Goal: Task Accomplishment & Management: Use online tool/utility

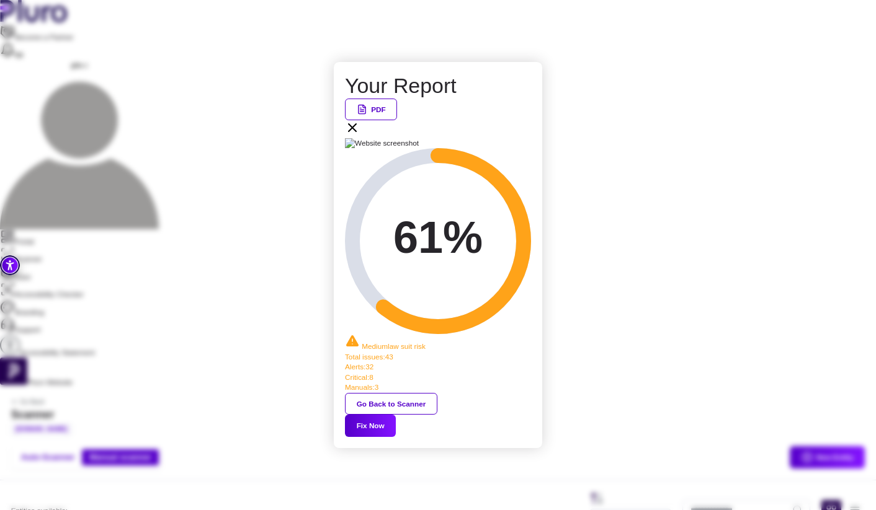
click at [360, 135] on icon at bounding box center [352, 127] width 15 height 15
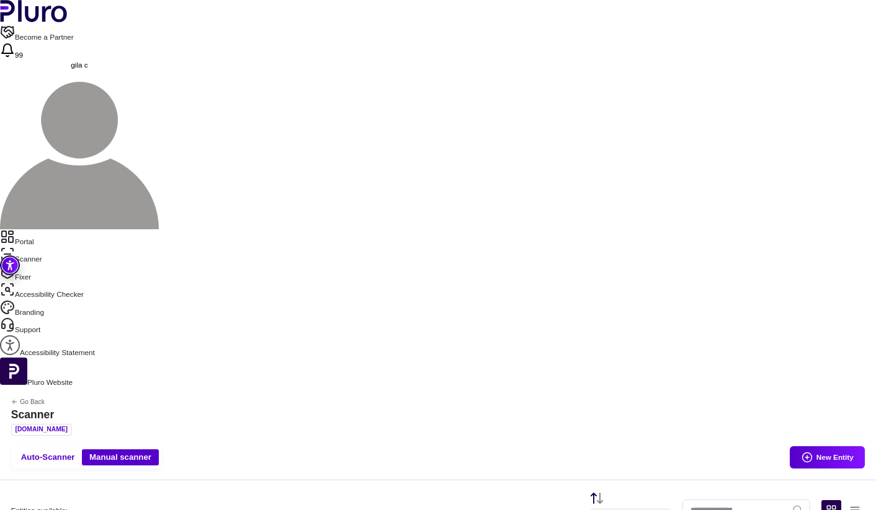
click at [37, 229] on link "Portal" at bounding box center [438, 237] width 876 height 17
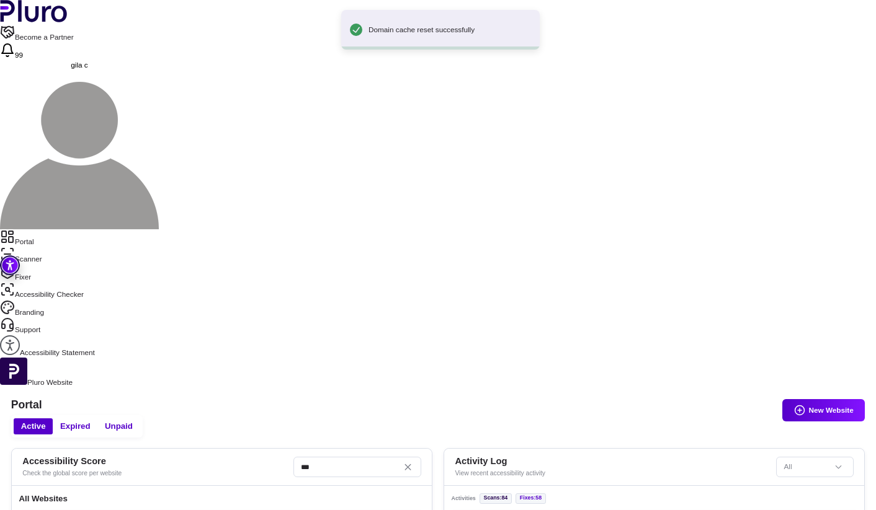
click at [64, 247] on link "Scanner" at bounding box center [438, 255] width 876 height 17
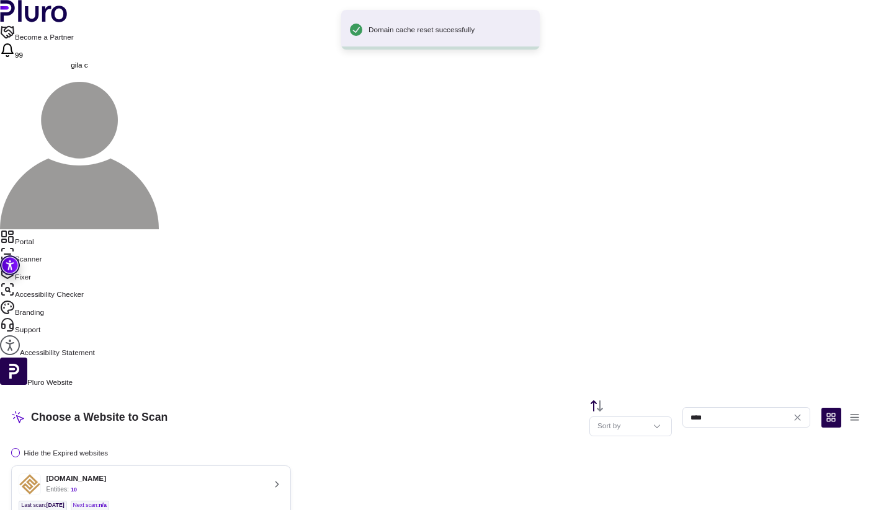
click at [264, 474] on div "[DOMAIN_NAME] Entities: 10" at bounding box center [142, 485] width 246 height 22
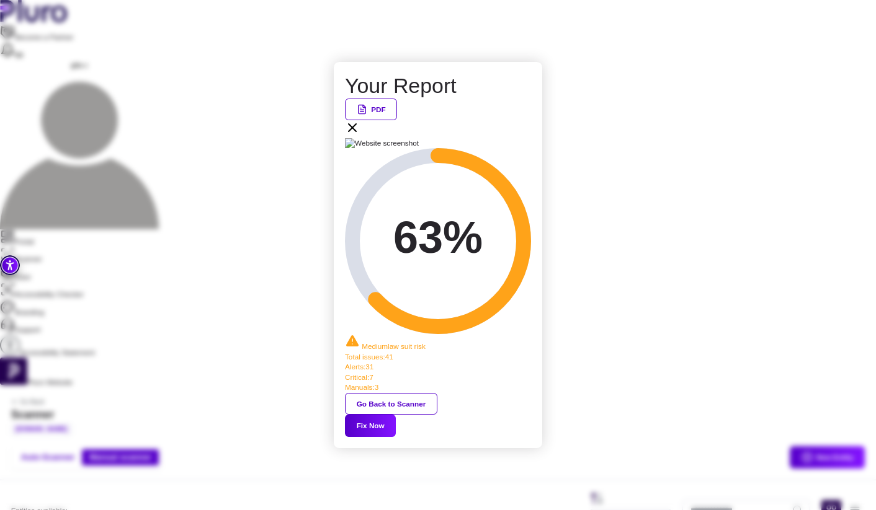
click at [396, 415] on button "Fix Now" at bounding box center [370, 426] width 51 height 22
click at [360, 135] on icon at bounding box center [352, 127] width 15 height 15
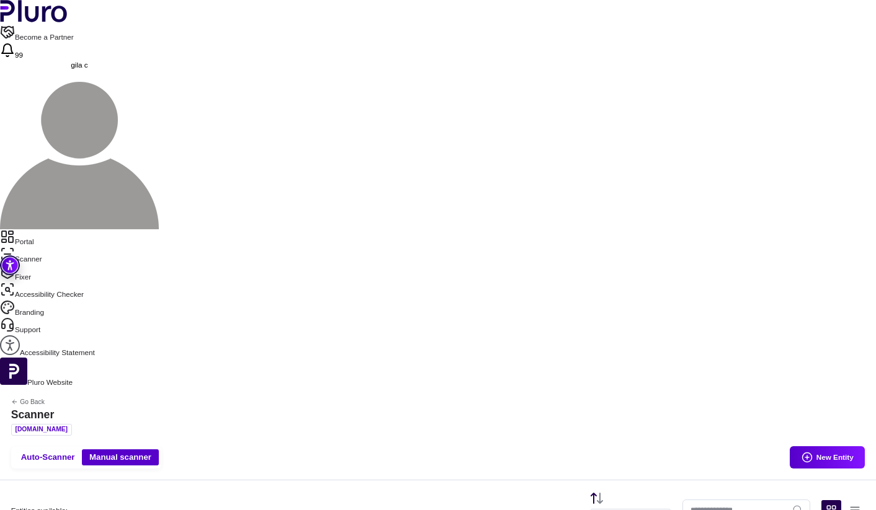
click at [57, 247] on link "Scanner" at bounding box center [438, 255] width 876 height 17
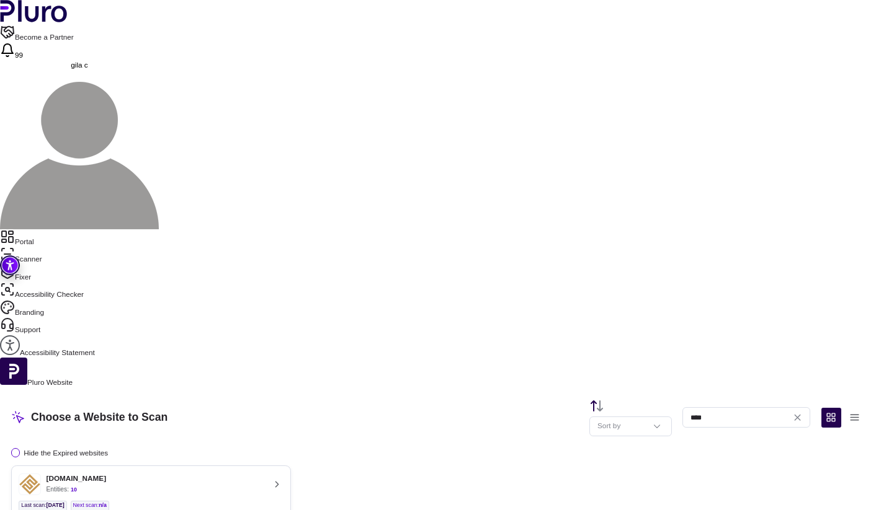
click at [270, 466] on button "[DOMAIN_NAME] Entities: 10 Last scan : [DATE] Next scan : n/a Entities Availabl…" at bounding box center [151, 501] width 280 height 70
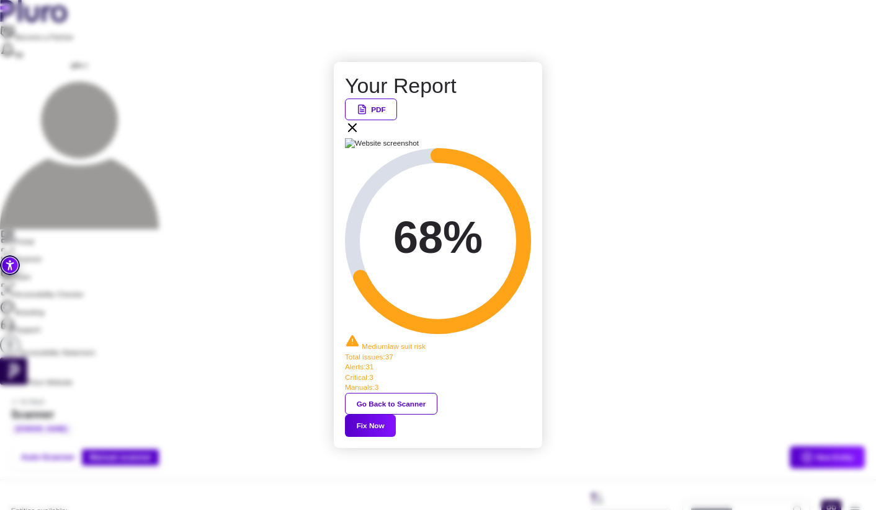
click at [396, 415] on button "Fix Now" at bounding box center [370, 426] width 51 height 22
click at [360, 135] on icon at bounding box center [352, 127] width 15 height 15
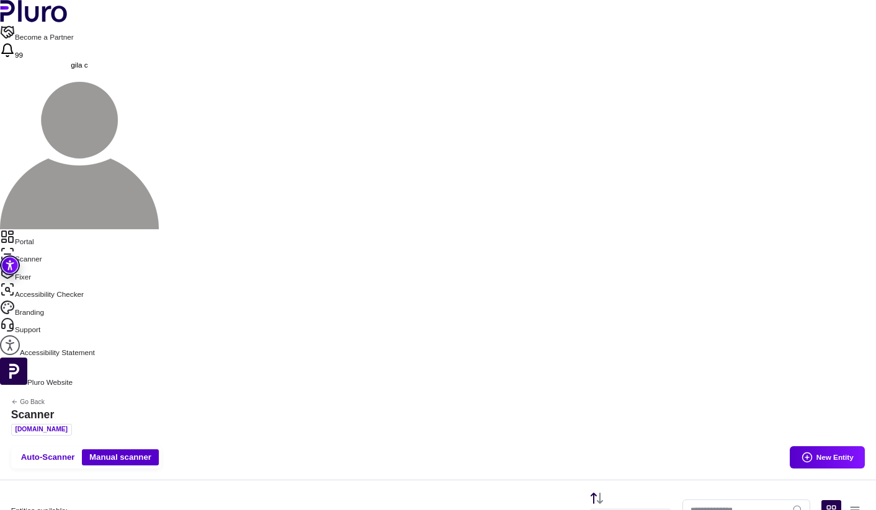
click at [48, 247] on link "Scanner" at bounding box center [438, 255] width 876 height 17
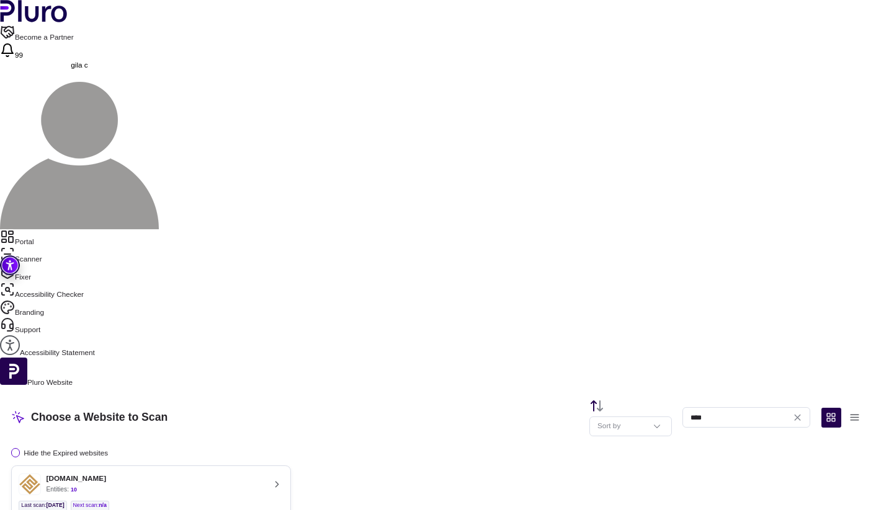
click at [50, 229] on link "Portal" at bounding box center [438, 237] width 876 height 17
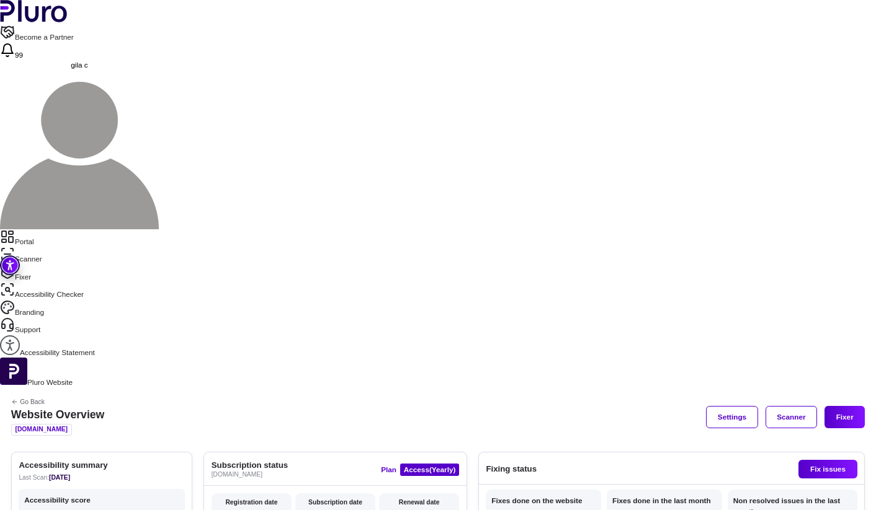
click at [51, 247] on link "Scanner" at bounding box center [438, 255] width 876 height 17
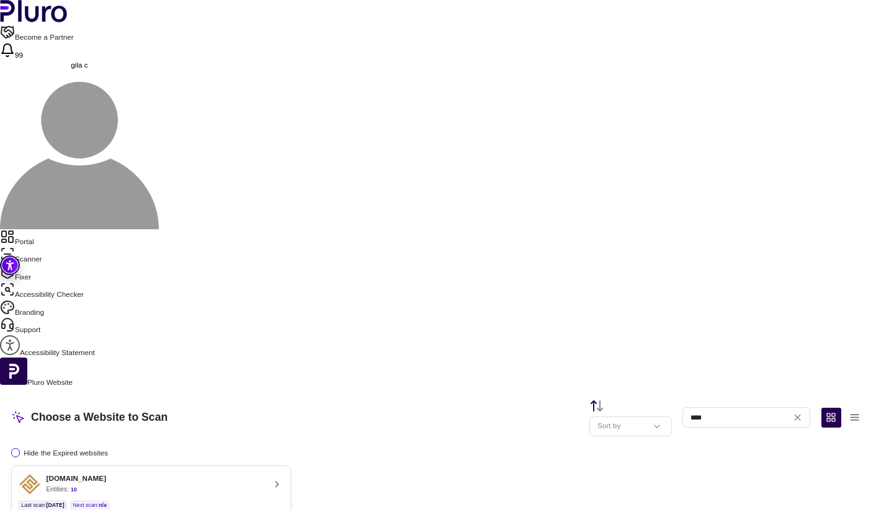
click at [291, 466] on button "[DOMAIN_NAME] Entities: 10 Last scan : [DATE] Next scan : n/a Entities Availabl…" at bounding box center [151, 501] width 280 height 70
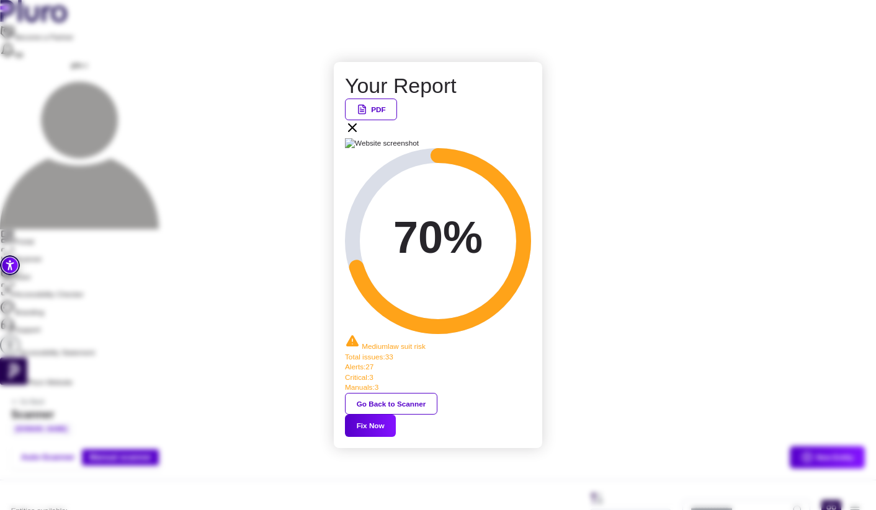
click at [396, 415] on button "Fix Now" at bounding box center [370, 426] width 51 height 22
click at [360, 135] on icon at bounding box center [352, 127] width 15 height 15
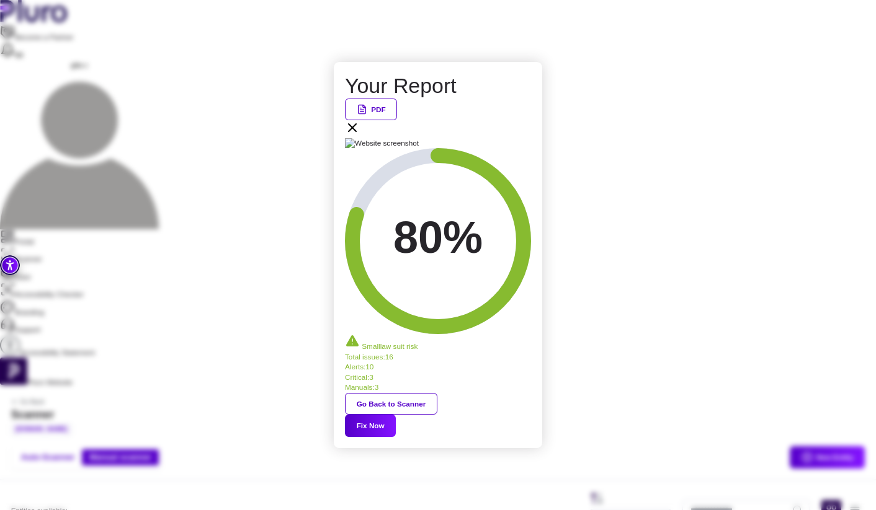
click at [360, 135] on icon at bounding box center [352, 127] width 15 height 15
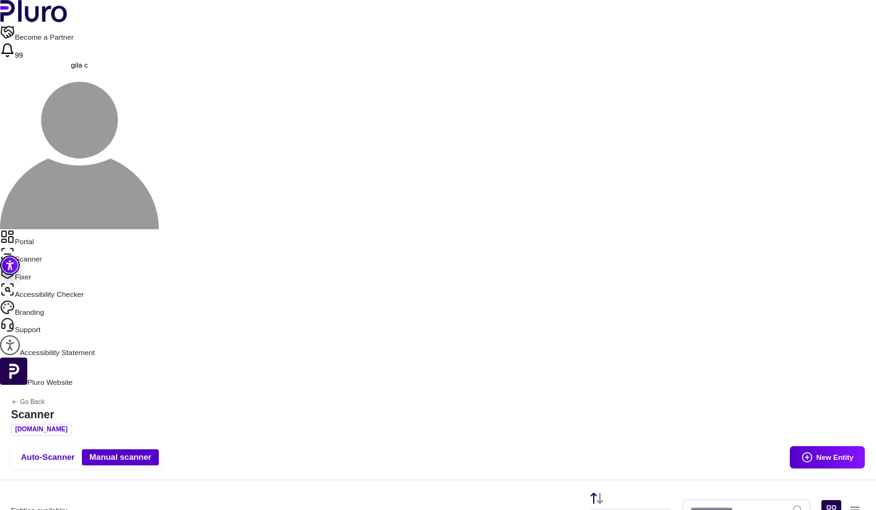
click at [47, 229] on link "Portal" at bounding box center [438, 237] width 876 height 17
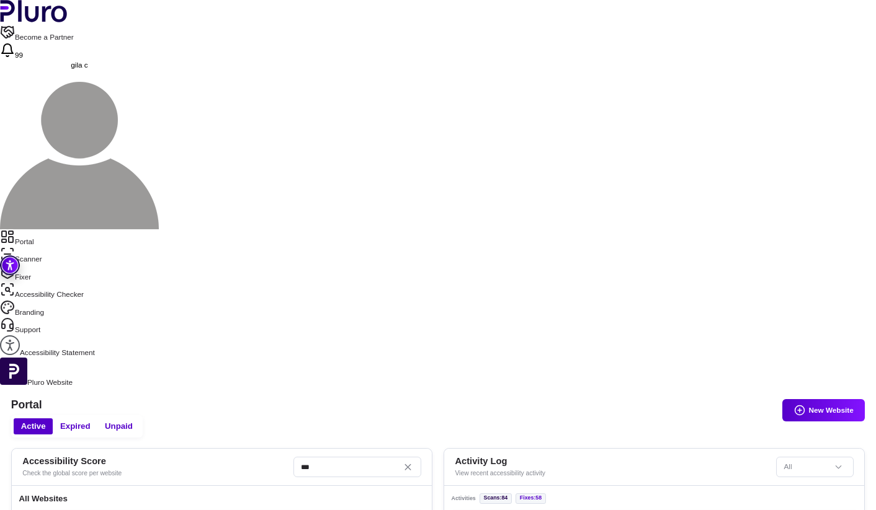
scroll to position [215, 0]
click at [40, 247] on link "Scanner" at bounding box center [438, 255] width 876 height 17
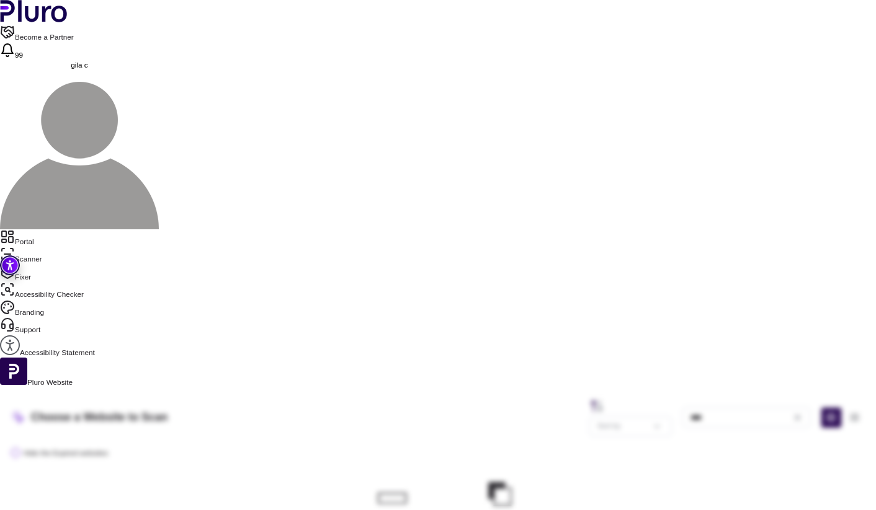
click at [45, 229] on aside "Portal Scanner Fixer Accessibility Checker Branding Support Accessibility State…" at bounding box center [438, 308] width 876 height 159
click at [35, 229] on aside "Portal Scanner Fixer Accessibility Checker Branding Support Accessibility State…" at bounding box center [438, 308] width 876 height 159
click at [36, 229] on link "Portal" at bounding box center [438, 237] width 876 height 17
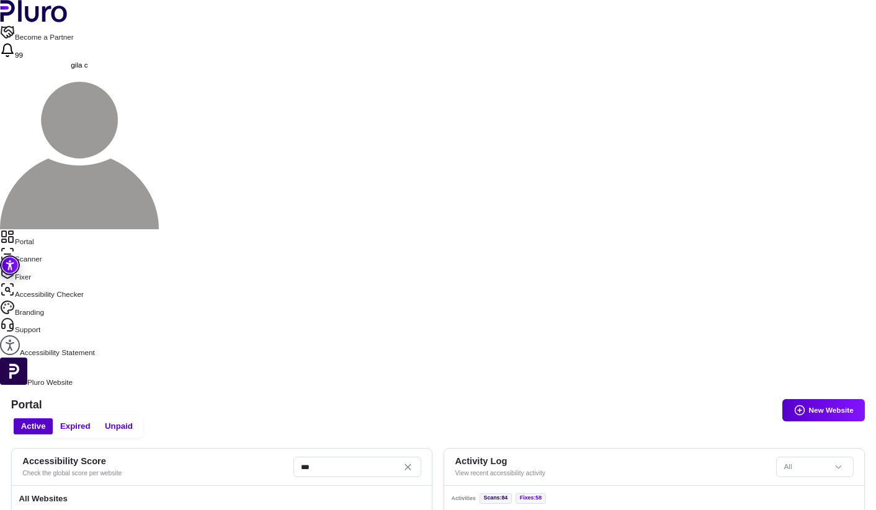
click at [36, 229] on link "Portal" at bounding box center [438, 237] width 876 height 17
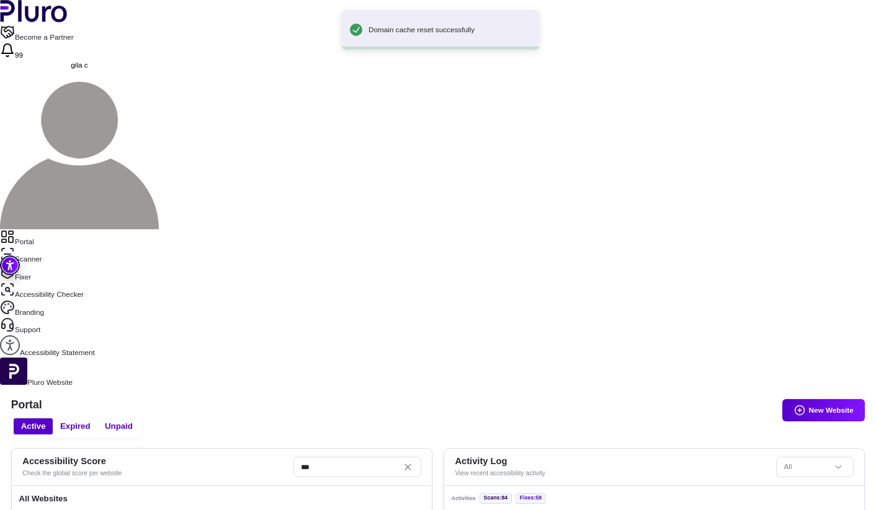
click at [51, 229] on link "Portal" at bounding box center [438, 237] width 876 height 17
click at [46, 229] on nav "Portal Scanner Fixer Accessibility Checker Branding Support Accessibility State…" at bounding box center [438, 293] width 876 height 128
click at [46, 247] on link "Scanner" at bounding box center [438, 255] width 876 height 17
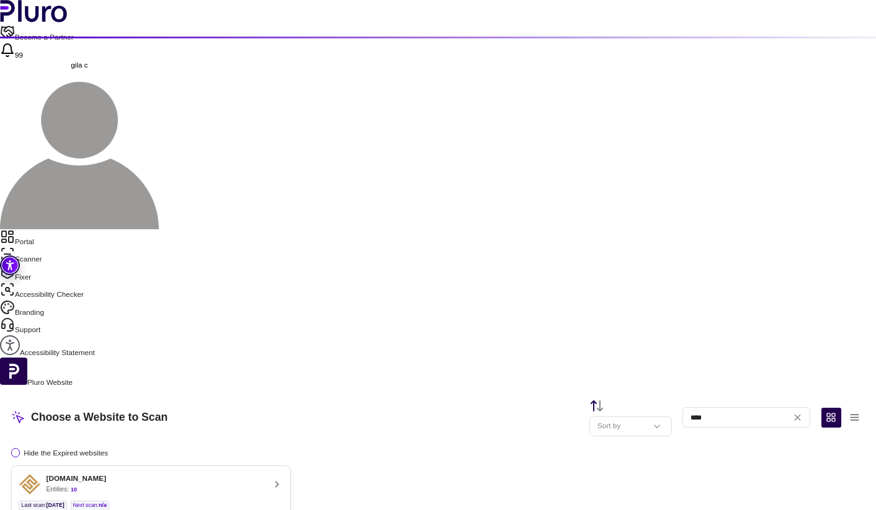
click at [48, 229] on link "Portal" at bounding box center [438, 237] width 876 height 17
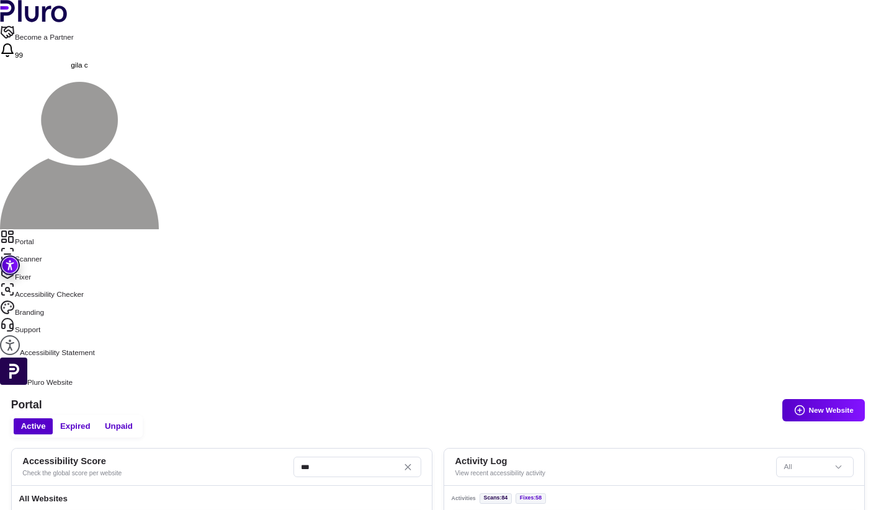
click at [54, 247] on link "Scanner" at bounding box center [438, 255] width 876 height 17
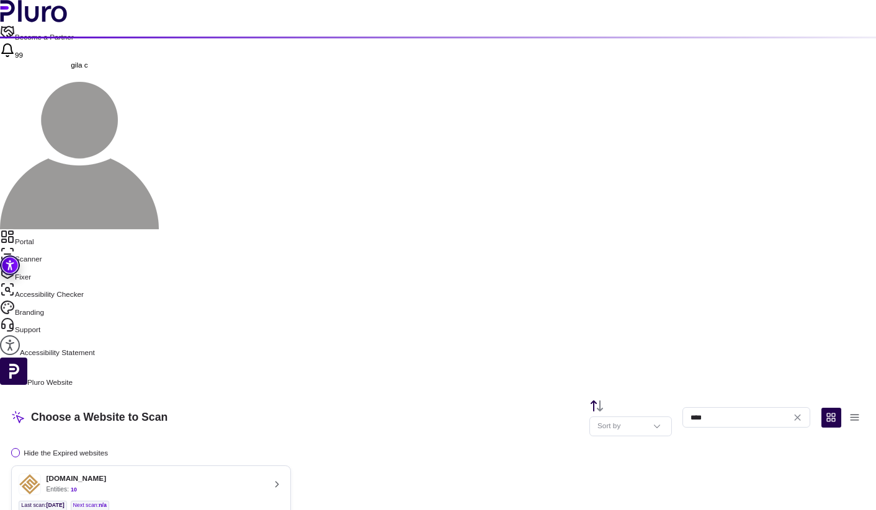
click at [283, 501] on ul "Last scan : [DATE] Next scan : n/a" at bounding box center [151, 506] width 264 height 11
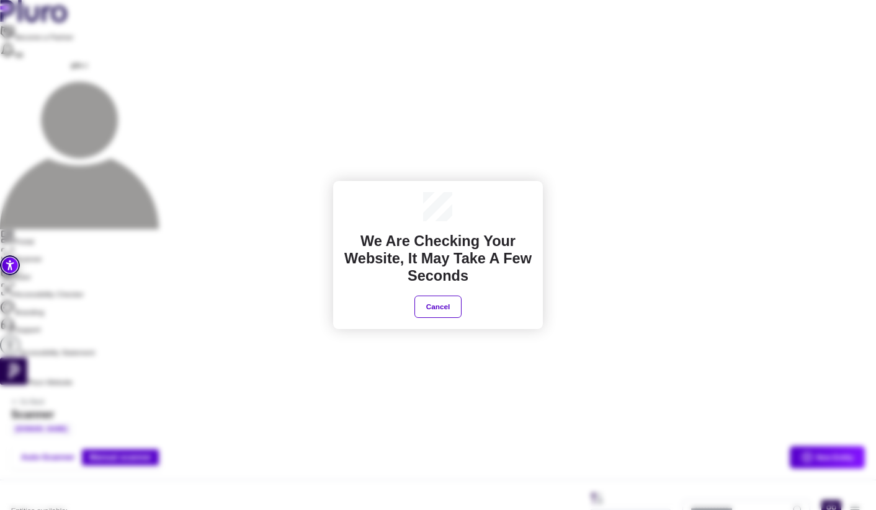
click at [437, 308] on button "Cancel" at bounding box center [437, 307] width 47 height 22
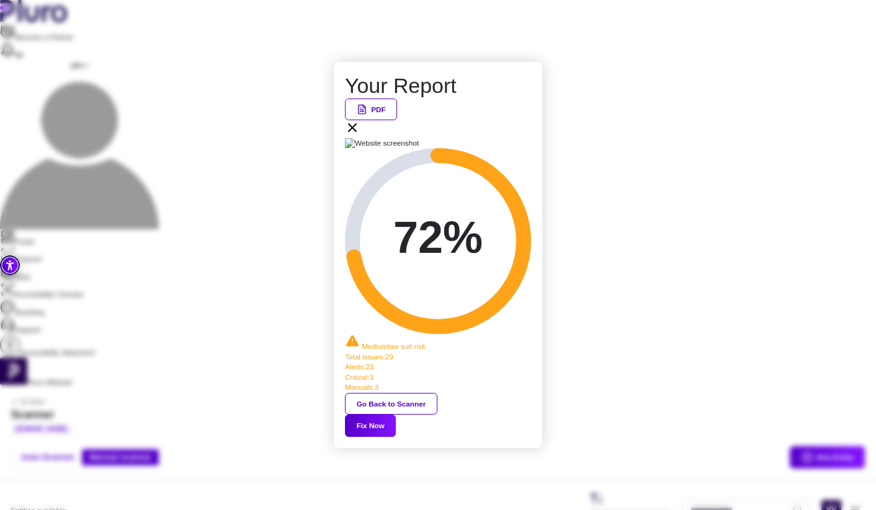
click at [396, 415] on button "Fix Now" at bounding box center [370, 426] width 51 height 22
click at [360, 135] on icon at bounding box center [352, 127] width 15 height 15
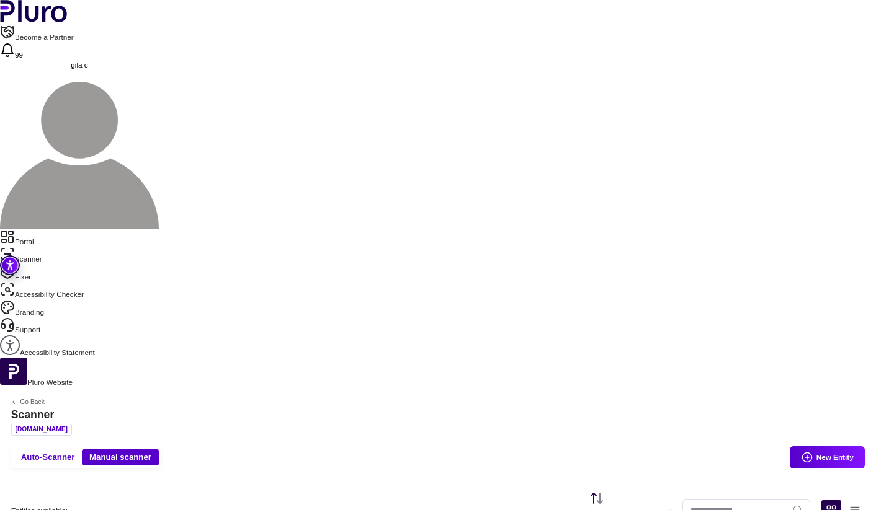
click at [69, 229] on aside "Portal Scanner Fixer Accessibility Checker Branding Support Accessibility State…" at bounding box center [438, 308] width 876 height 159
click at [69, 229] on link "Portal" at bounding box center [438, 237] width 876 height 17
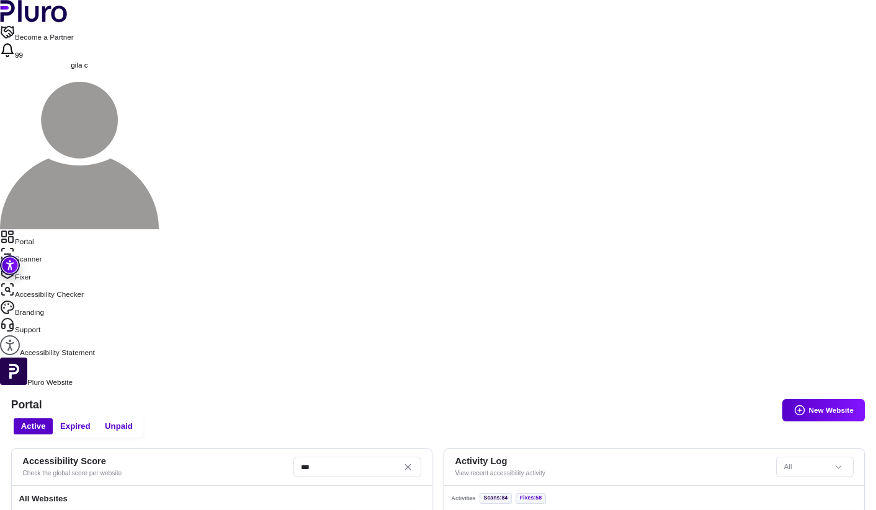
click at [48, 247] on link "Scanner" at bounding box center [438, 255] width 876 height 17
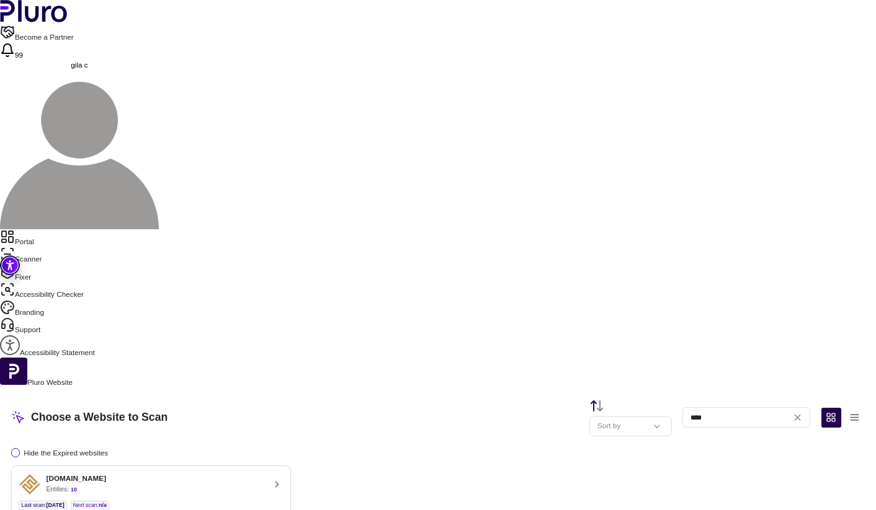
click at [40, 229] on link "Portal" at bounding box center [438, 237] width 876 height 17
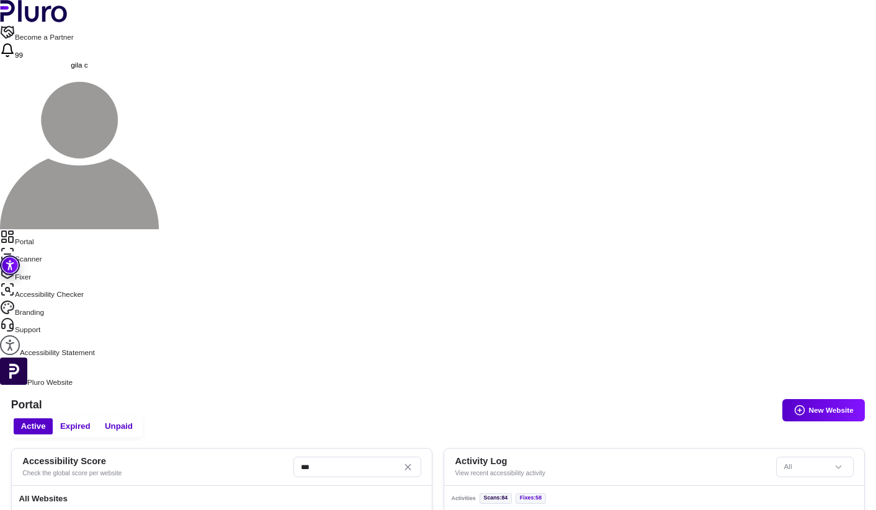
click at [68, 247] on link "Scanner" at bounding box center [438, 255] width 876 height 17
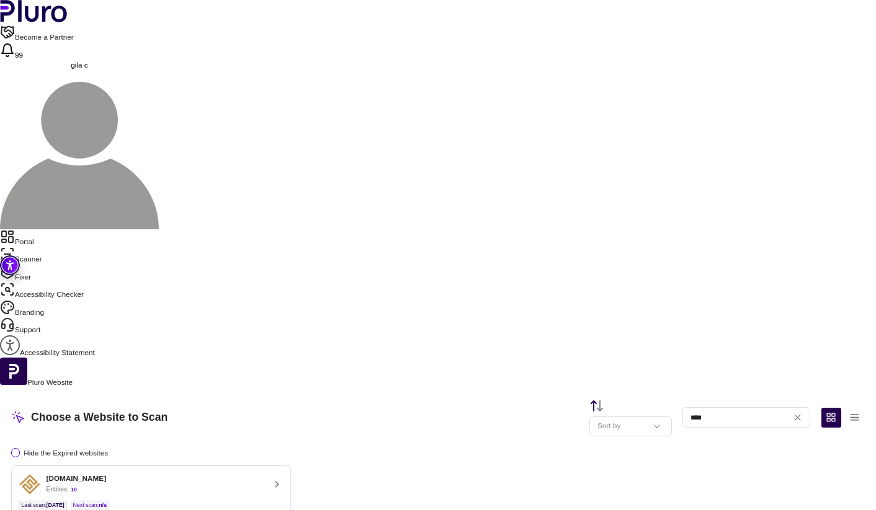
click at [264, 474] on div "[DOMAIN_NAME] Entities: 10" at bounding box center [142, 485] width 246 height 22
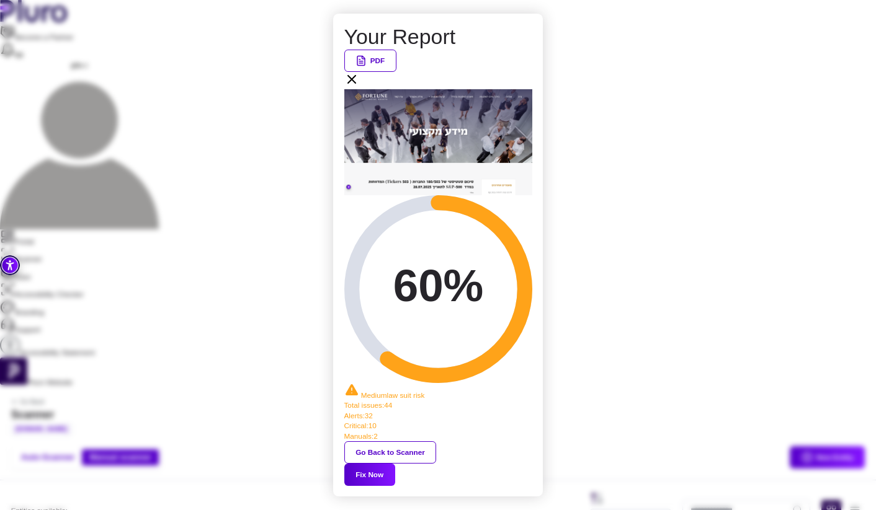
click at [395, 464] on button "Fix Now" at bounding box center [369, 475] width 51 height 22
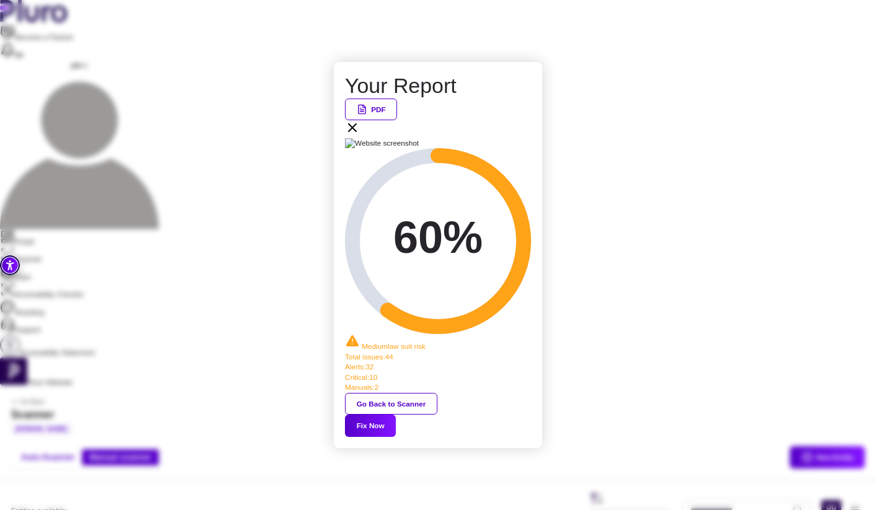
click at [356, 131] on icon at bounding box center [352, 127] width 7 height 7
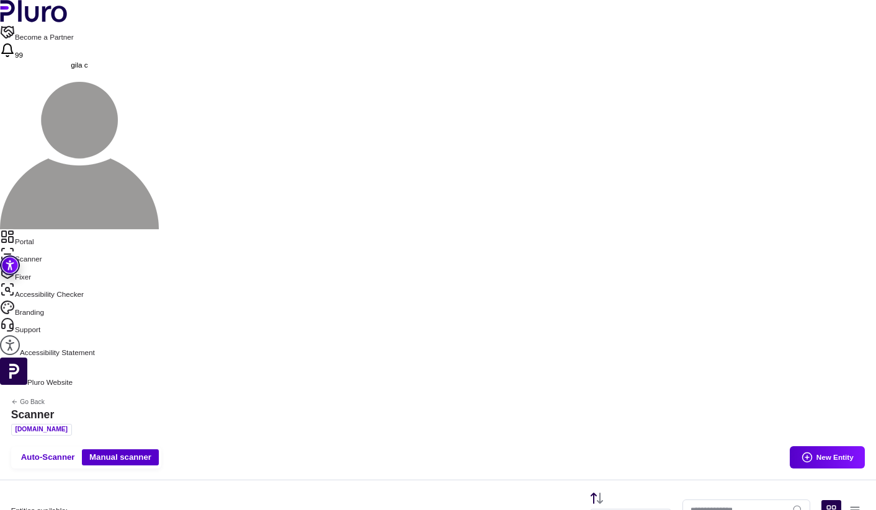
click at [56, 229] on link "Portal" at bounding box center [438, 237] width 876 height 17
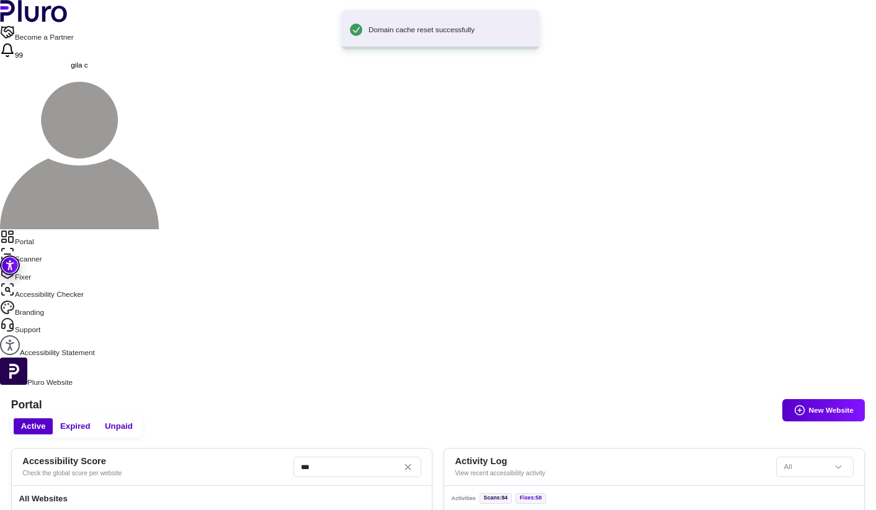
click at [59, 247] on link "Scanner" at bounding box center [438, 255] width 876 height 17
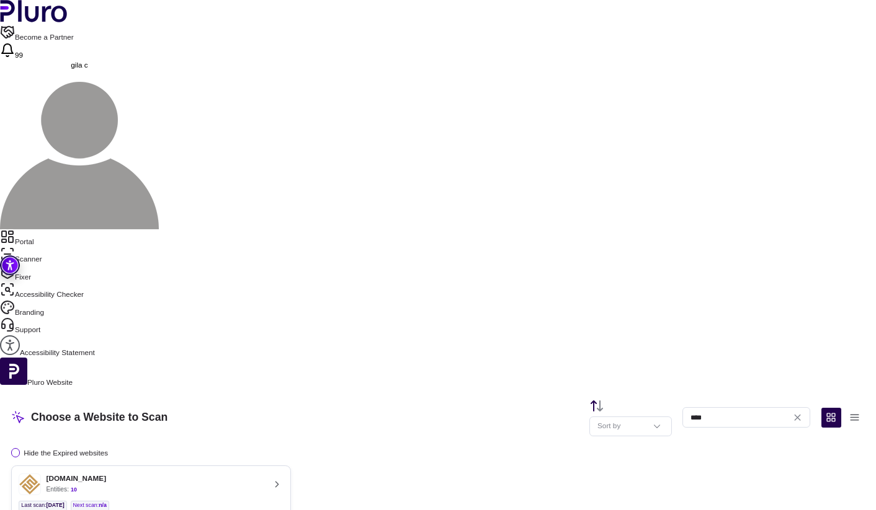
click at [291, 466] on button "[DOMAIN_NAME] Entities: 10 Last scan : [DATE] Next scan : n/a Entities Availabl…" at bounding box center [151, 501] width 280 height 70
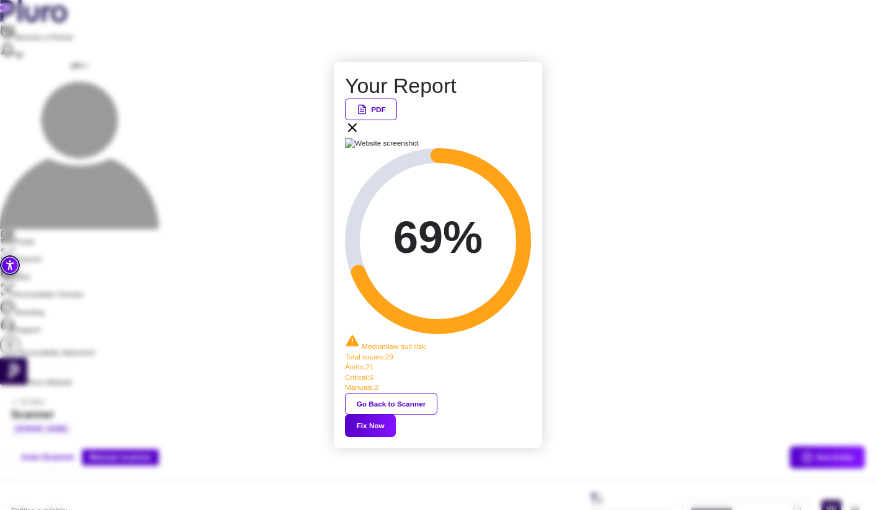
click at [396, 415] on button "Fix Now" at bounding box center [370, 426] width 51 height 22
click at [360, 135] on icon at bounding box center [352, 127] width 15 height 15
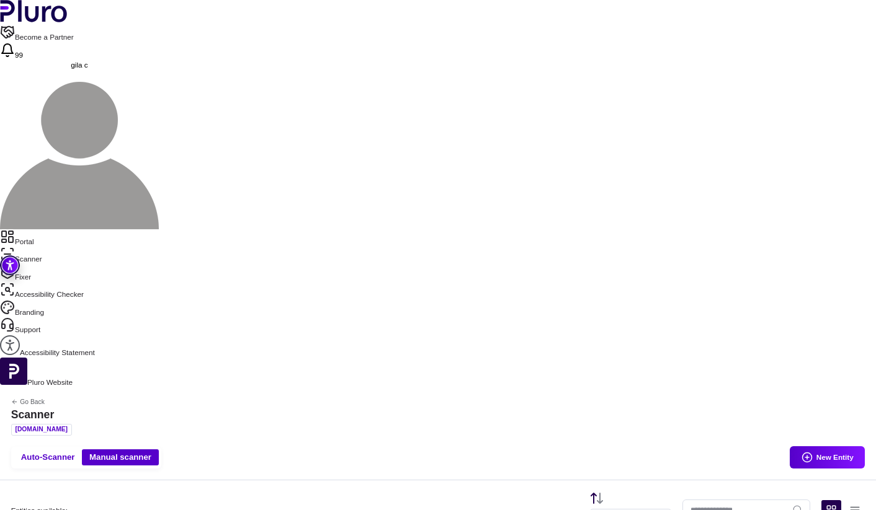
click at [61, 229] on link "Portal" at bounding box center [438, 237] width 876 height 17
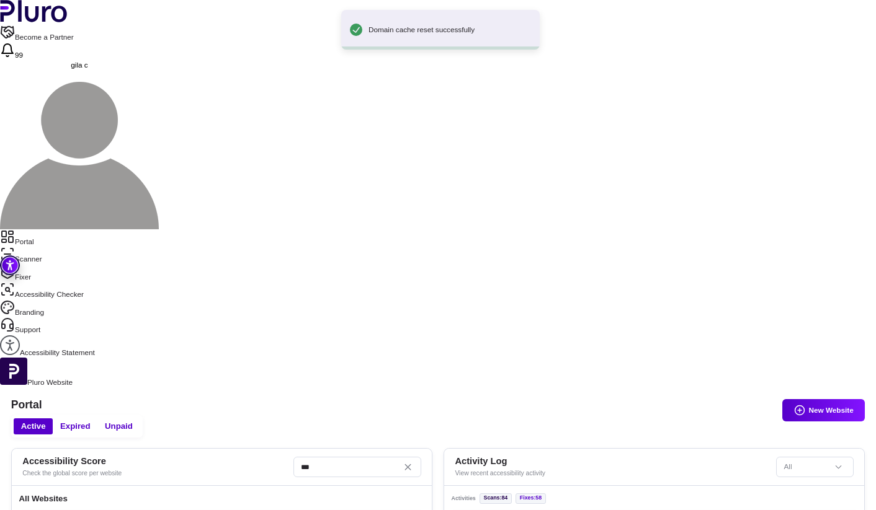
click at [56, 247] on link "Scanner" at bounding box center [438, 255] width 876 height 17
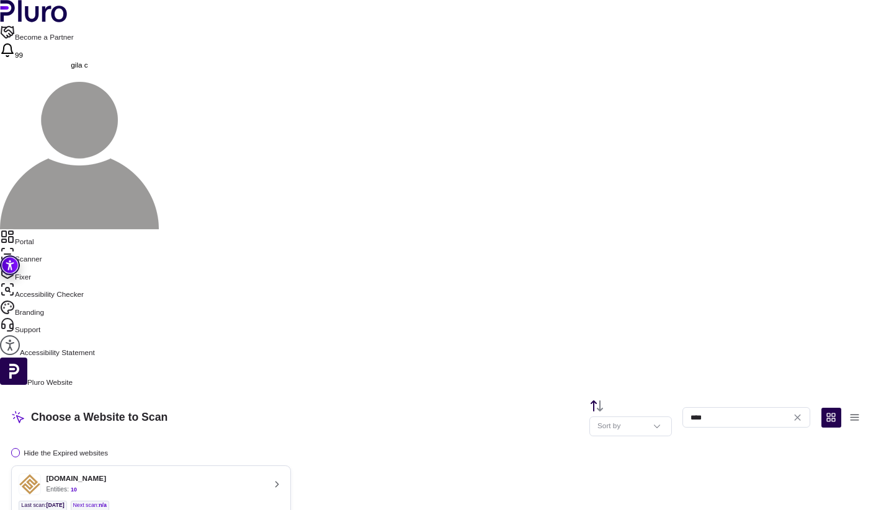
click at [247, 466] on button "[DOMAIN_NAME] Entities: 10 Last scan : [DATE] Next scan : n/a Entities Availabl…" at bounding box center [151, 501] width 280 height 70
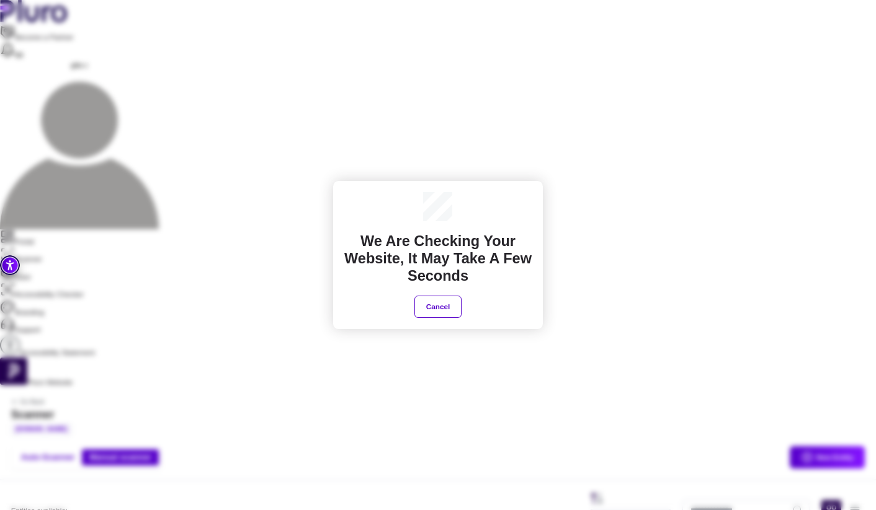
click at [519, 249] on h2 "We are checking your website, It may take a few seconds" at bounding box center [438, 259] width 188 height 53
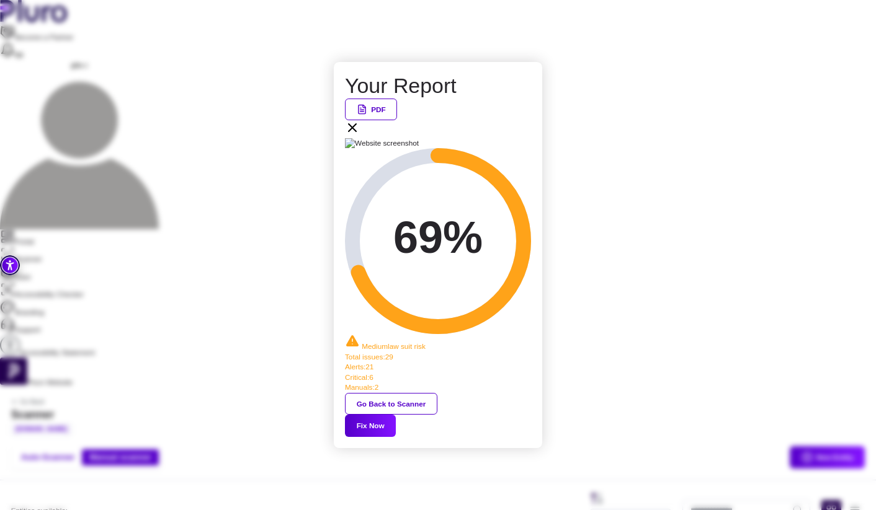
click at [396, 415] on button "Fix Now" at bounding box center [370, 426] width 51 height 22
click at [523, 138] on div "PDF" at bounding box center [438, 119] width 186 height 40
click at [530, 138] on div "PDF" at bounding box center [438, 119] width 186 height 40
click at [356, 131] on icon at bounding box center [352, 127] width 7 height 7
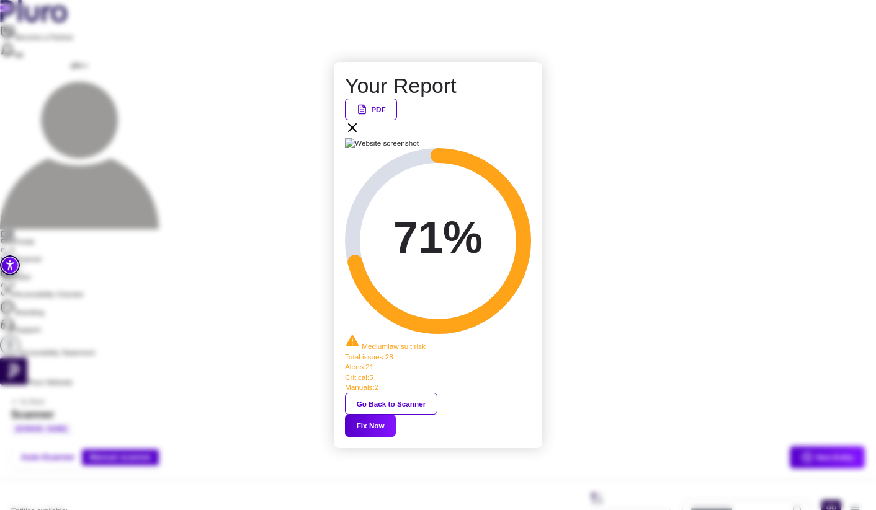
click at [396, 415] on button "Fix Now" at bounding box center [370, 426] width 51 height 22
click at [360, 135] on icon at bounding box center [352, 127] width 15 height 15
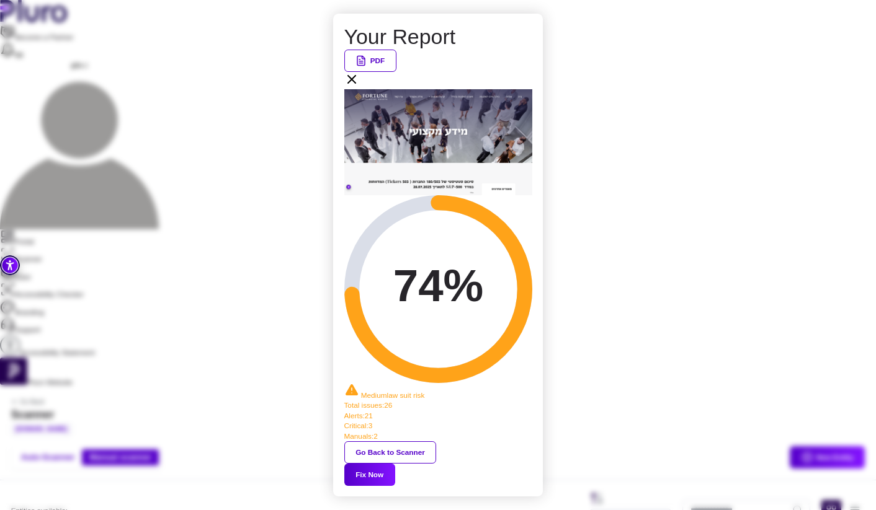
click at [395, 464] on button "Fix Now" at bounding box center [369, 475] width 51 height 22
click at [359, 87] on icon at bounding box center [351, 79] width 15 height 15
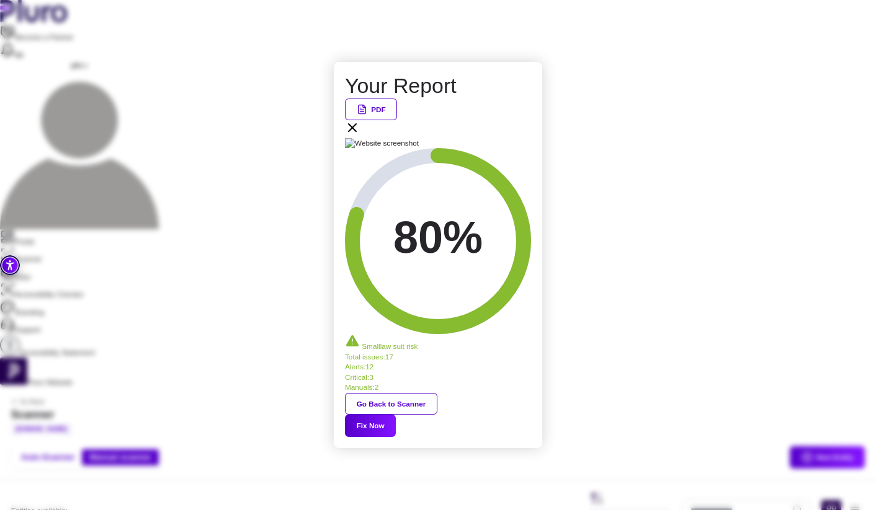
click at [396, 415] on button "Fix Now" at bounding box center [370, 426] width 51 height 22
click at [360, 135] on icon at bounding box center [352, 127] width 15 height 15
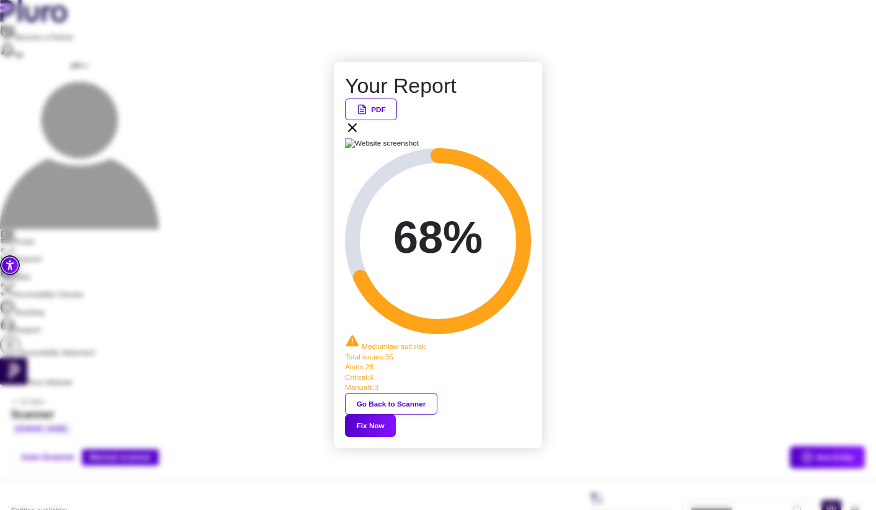
click at [396, 415] on button "Fix Now" at bounding box center [370, 426] width 51 height 22
click at [360, 135] on icon at bounding box center [352, 127] width 15 height 15
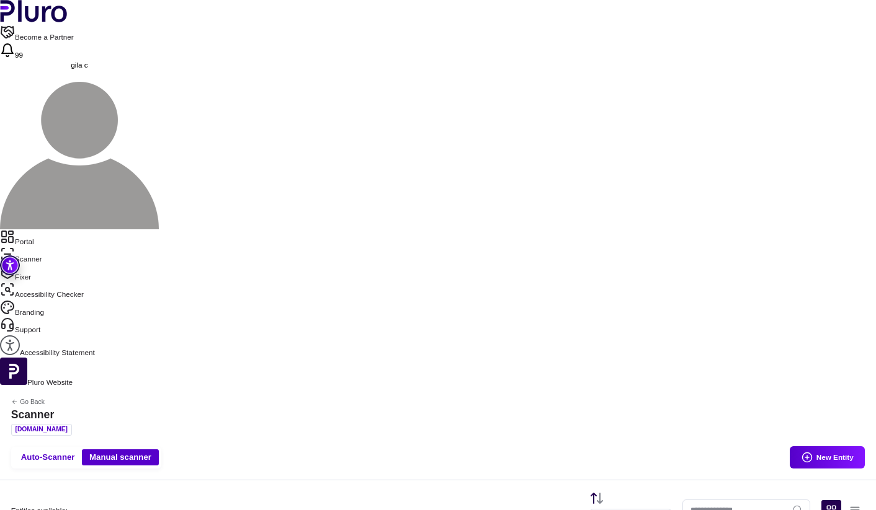
click at [43, 247] on link "Scanner" at bounding box center [438, 255] width 876 height 17
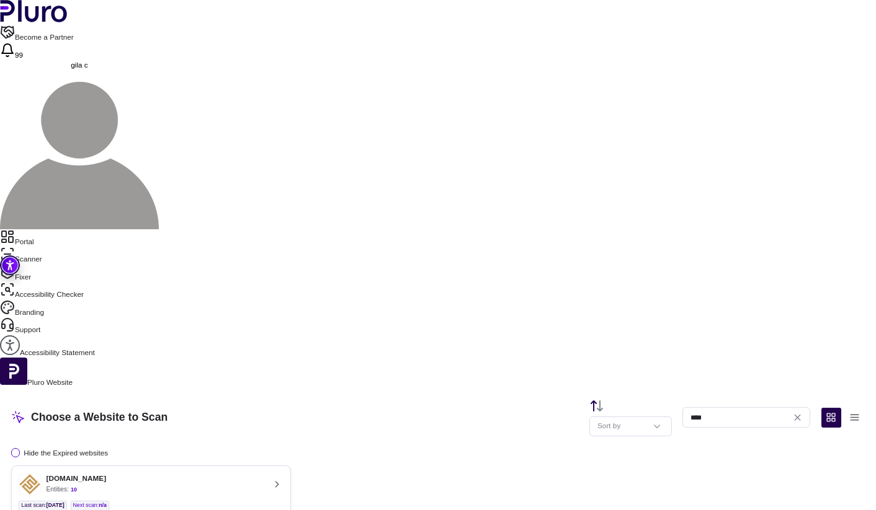
click at [38, 265] on link "Fixer" at bounding box center [438, 273] width 876 height 17
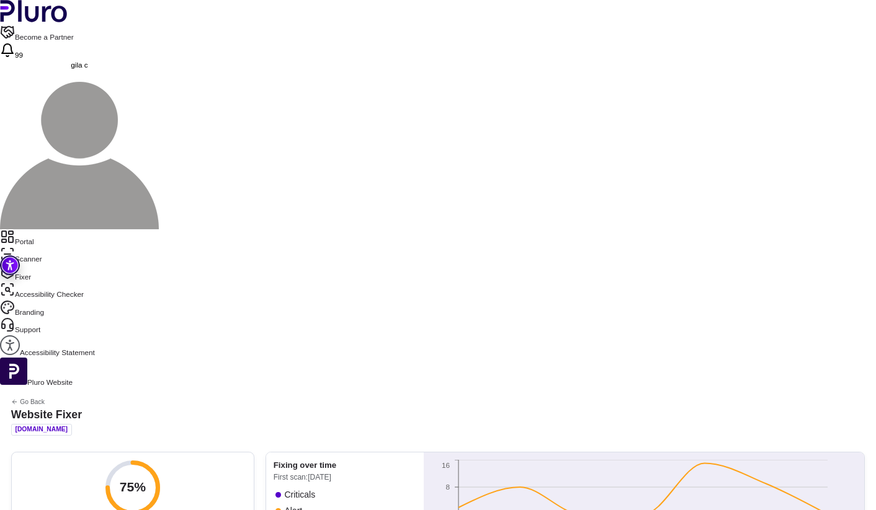
click at [46, 247] on link "Scanner" at bounding box center [438, 255] width 876 height 17
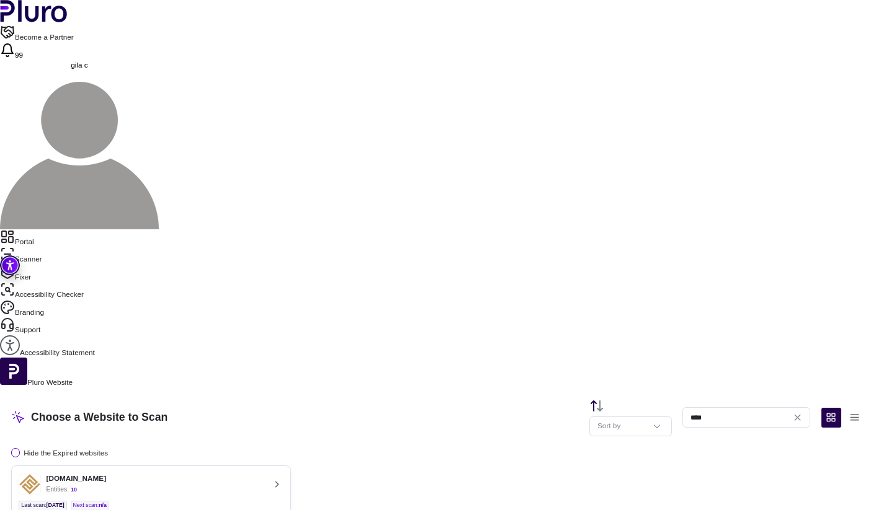
click at [264, 474] on div "[DOMAIN_NAME] Entities: 10" at bounding box center [142, 485] width 246 height 22
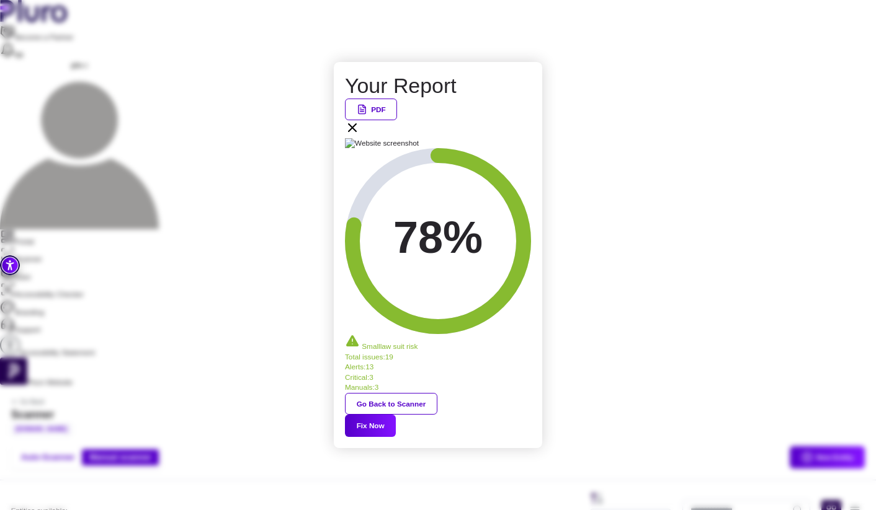
click at [396, 415] on button "Fix Now" at bounding box center [370, 426] width 51 height 22
click at [360, 135] on icon at bounding box center [352, 127] width 15 height 15
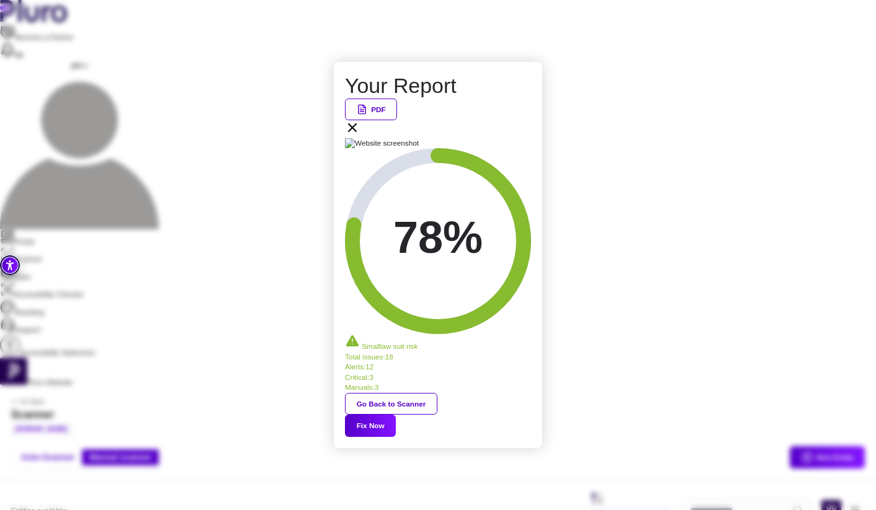
click at [356, 131] on icon at bounding box center [352, 127] width 7 height 7
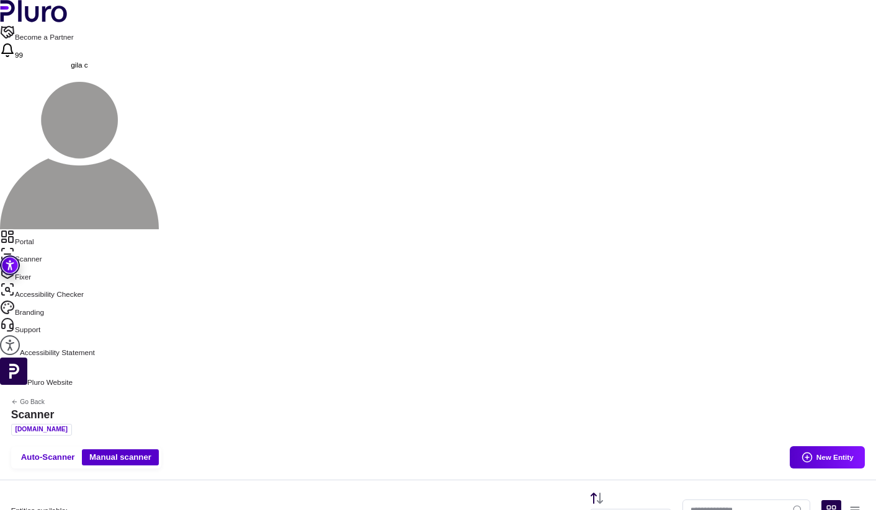
click at [40, 247] on link "Scanner" at bounding box center [438, 255] width 876 height 17
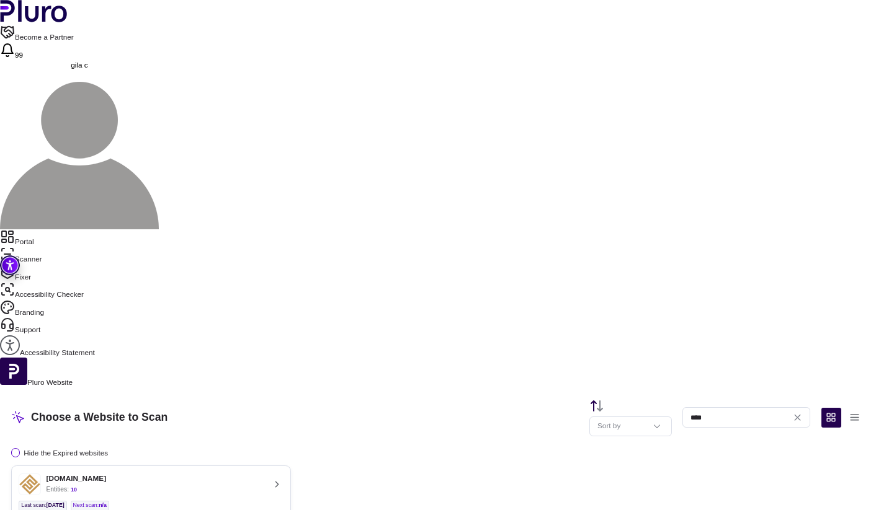
click at [283, 479] on icon at bounding box center [277, 484] width 11 height 11
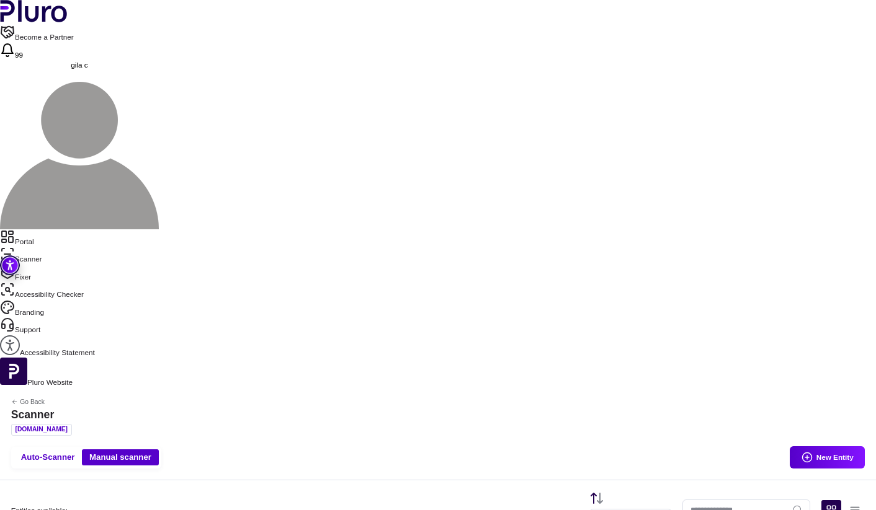
click at [56, 229] on link "Portal" at bounding box center [438, 237] width 876 height 17
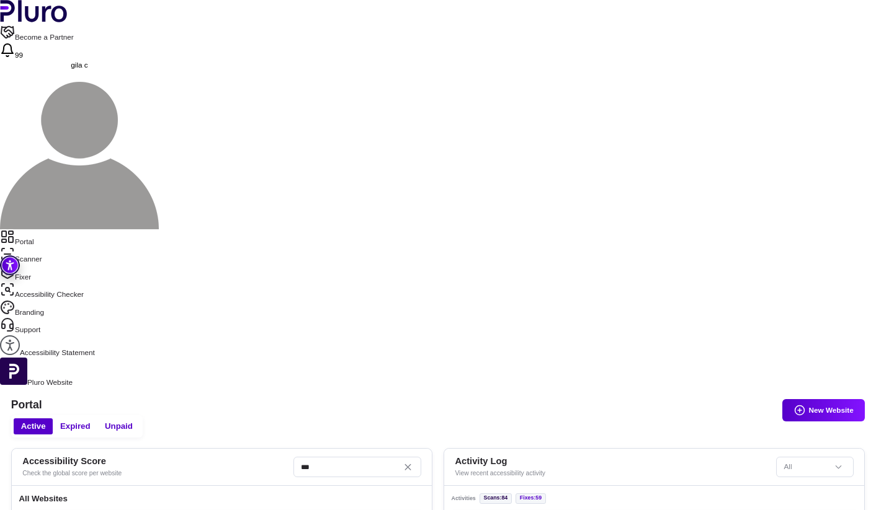
scroll to position [352, 0]
click at [48, 247] on link "Scanner" at bounding box center [438, 255] width 876 height 17
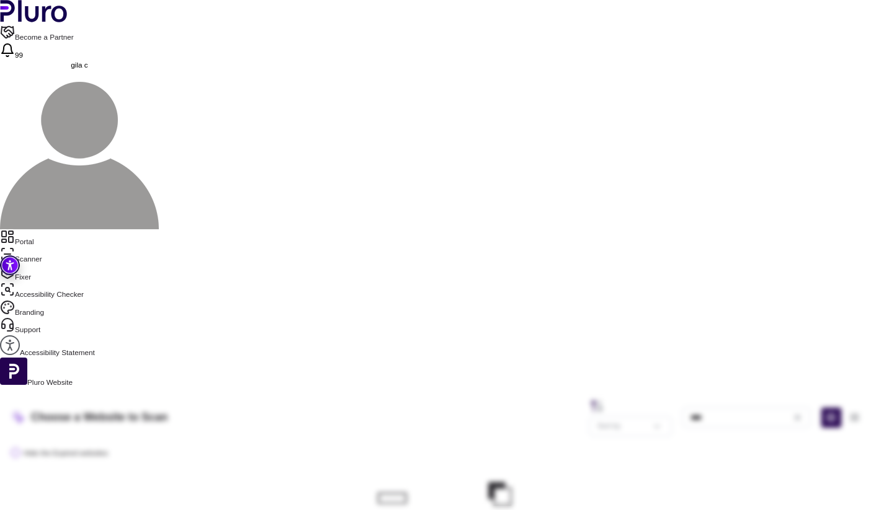
click at [43, 229] on link "Portal" at bounding box center [438, 237] width 876 height 17
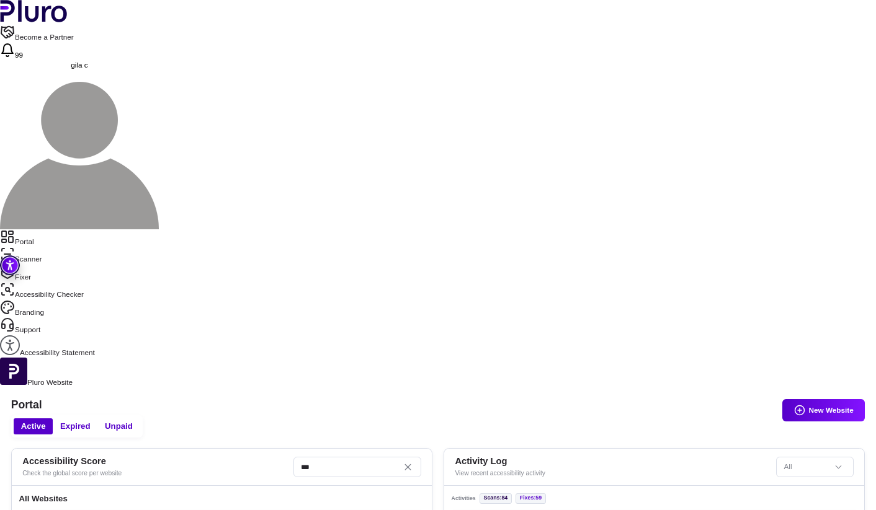
click at [45, 247] on link "Scanner" at bounding box center [438, 255] width 876 height 17
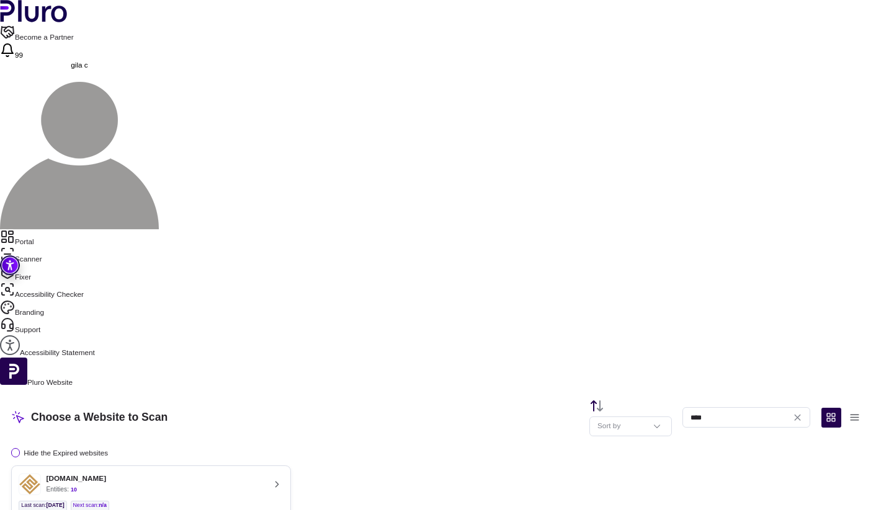
click at [250, 474] on div "[DOMAIN_NAME] Entities: 10" at bounding box center [142, 485] width 246 height 22
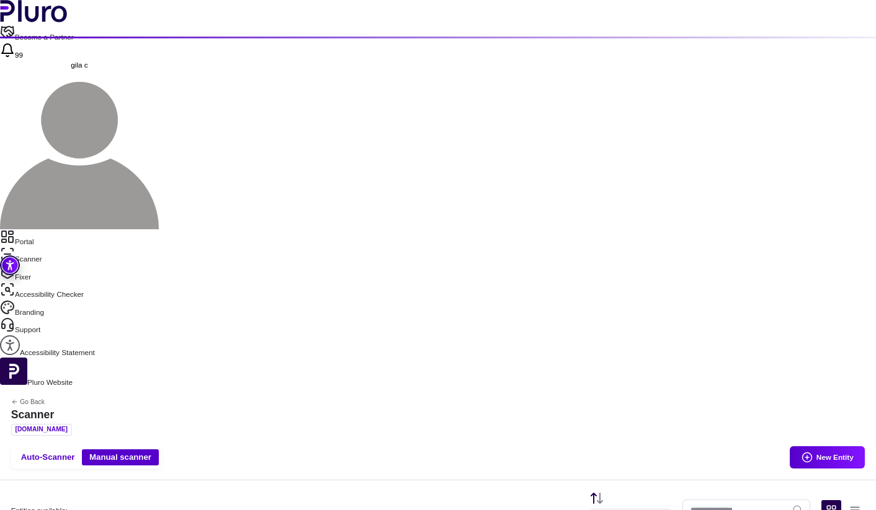
click at [46, 229] on link "Portal" at bounding box center [438, 237] width 876 height 17
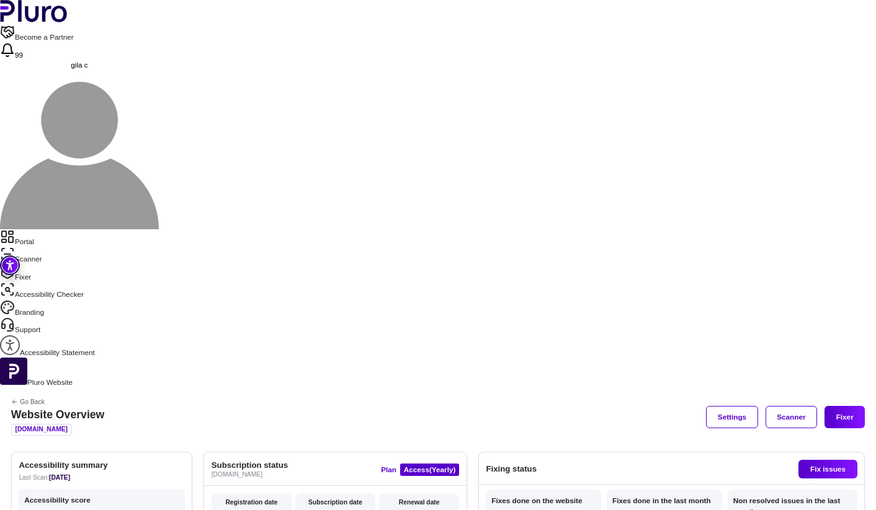
click at [51, 247] on link "Scanner" at bounding box center [438, 255] width 876 height 17
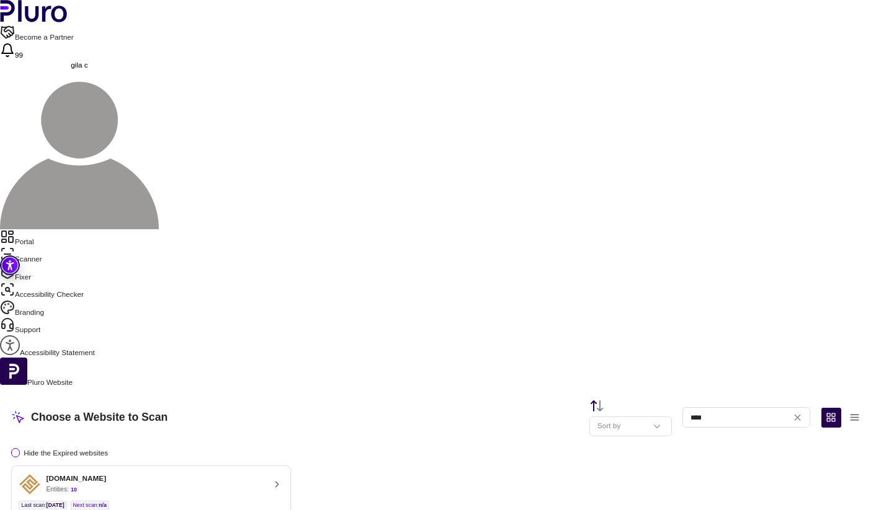
click at [264, 474] on div "[DOMAIN_NAME] Entities: 10" at bounding box center [142, 485] width 246 height 22
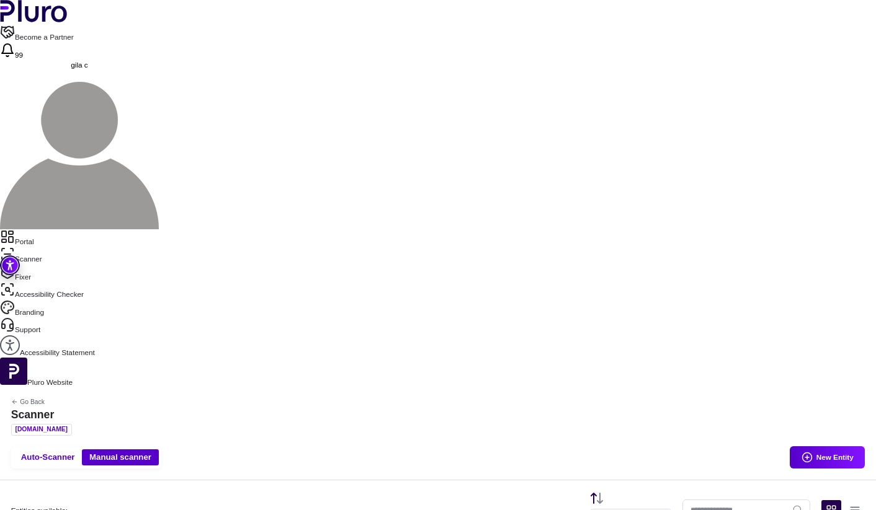
click at [65, 229] on link "Portal" at bounding box center [438, 237] width 876 height 17
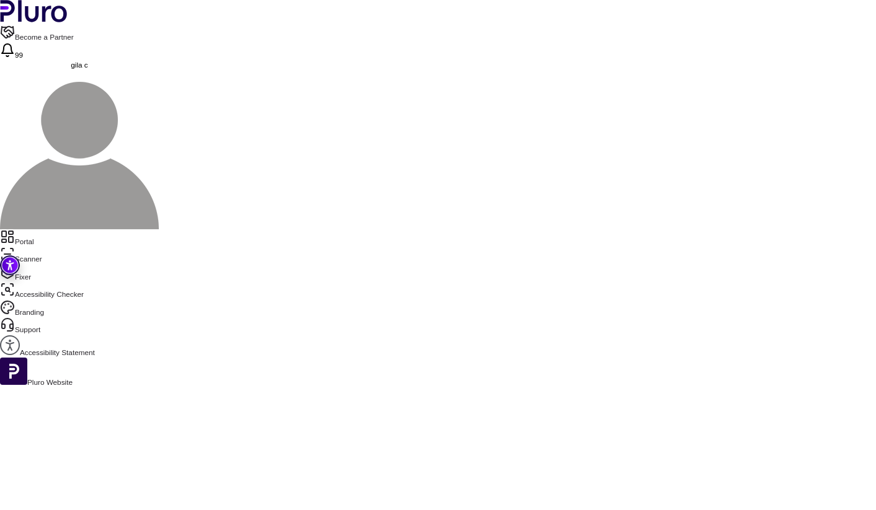
click at [61, 247] on link "Scanner" at bounding box center [438, 255] width 876 height 17
click at [60, 229] on link "Portal" at bounding box center [438, 237] width 876 height 17
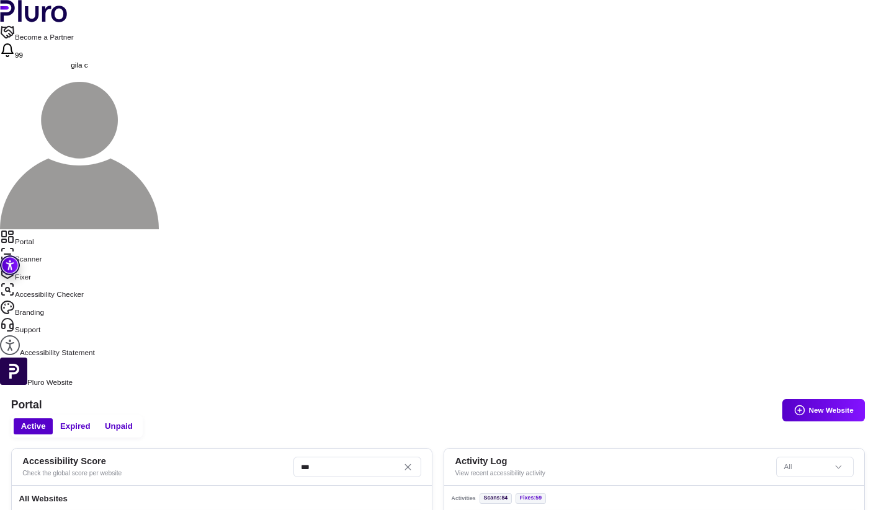
scroll to position [449, 0]
click at [78, 229] on link "Portal" at bounding box center [438, 237] width 876 height 17
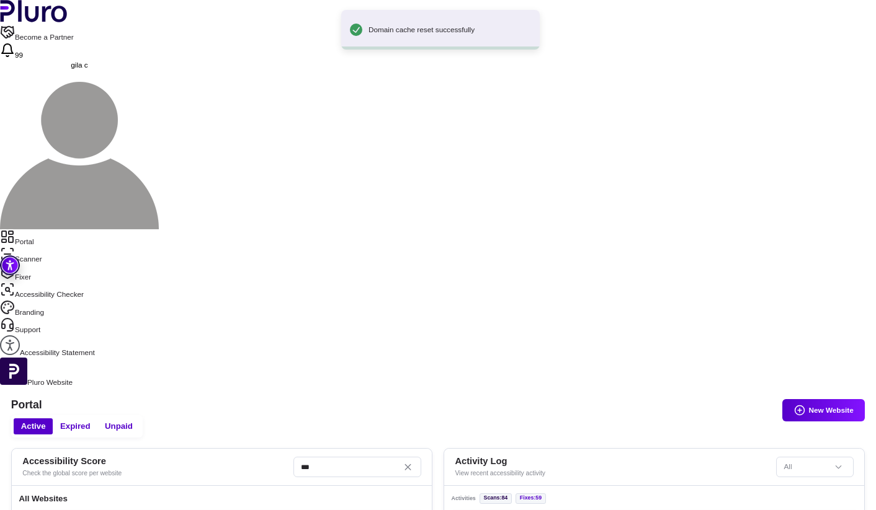
click at [40, 247] on link "Scanner" at bounding box center [438, 255] width 876 height 17
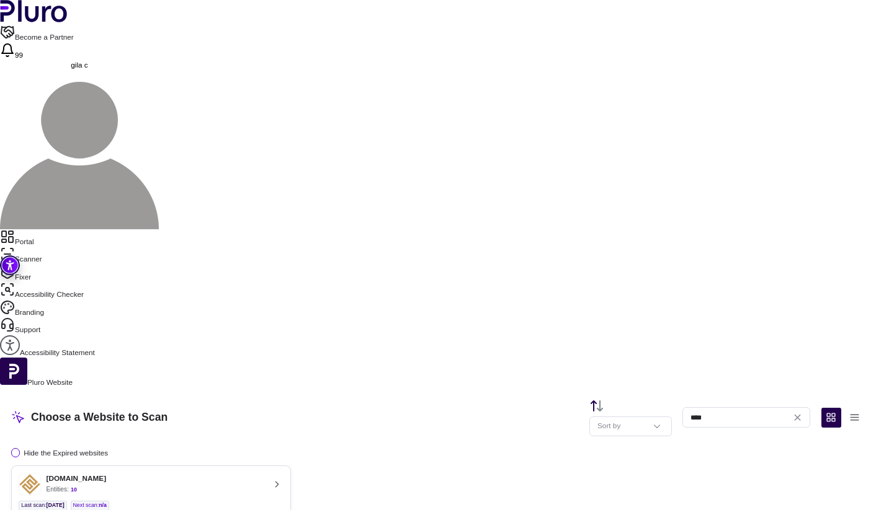
click at [525, 388] on div "Choose a Website to Scan Sort by **** Hide the Expired websites fortune-fa.co.i…" at bounding box center [438, 467] width 876 height 159
click at [261, 466] on button "[DOMAIN_NAME] Entities: 10 Last scan : [DATE] Next scan : n/a Entities Availabl…" at bounding box center [151, 501] width 280 height 70
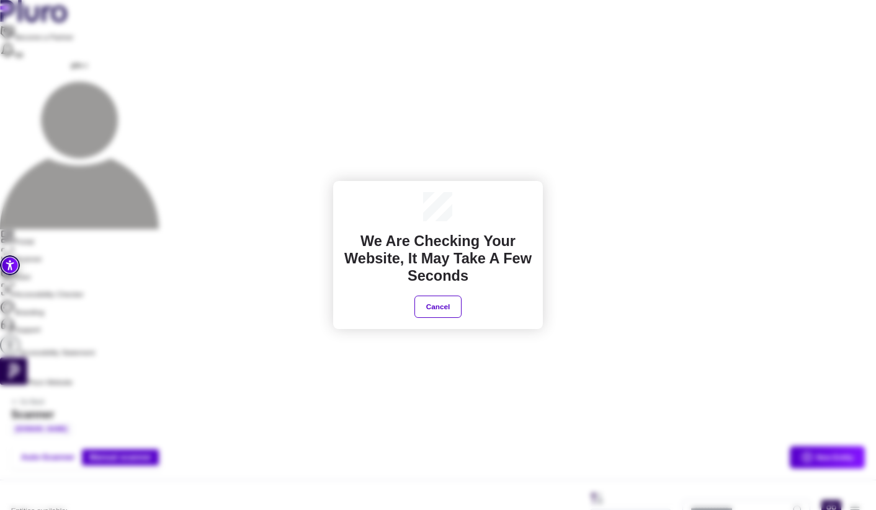
click at [845, 378] on div "We are checking your website, It may take a few seconds Cancel" at bounding box center [438, 255] width 876 height 510
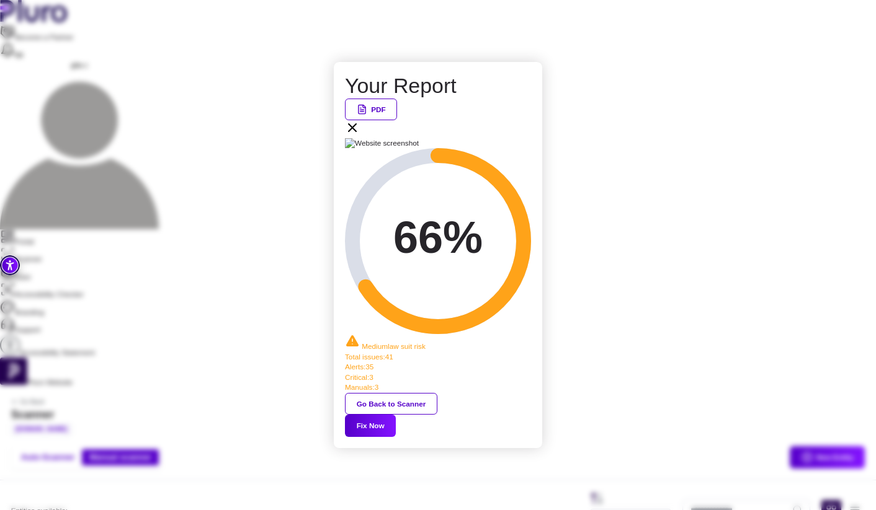
click at [396, 415] on button "Fix Now" at bounding box center [370, 426] width 51 height 22
click at [360, 135] on icon at bounding box center [352, 127] width 15 height 15
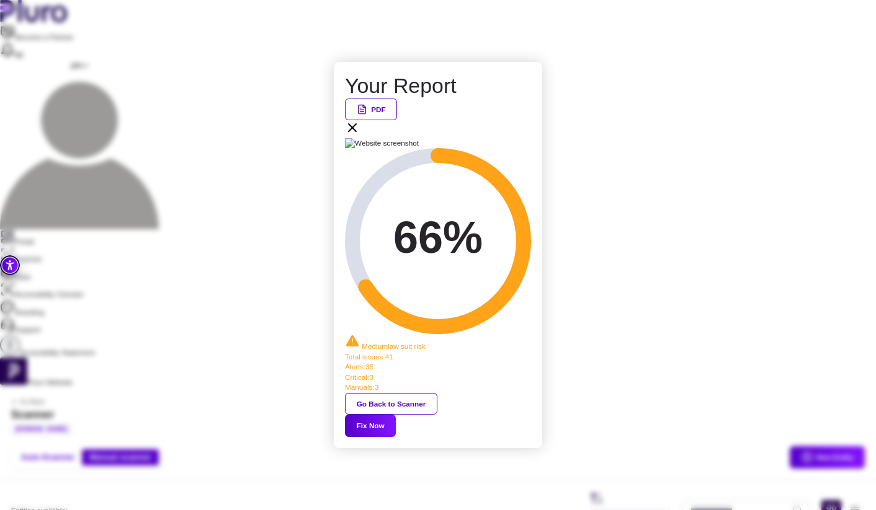
click at [396, 415] on button "Fix Now" at bounding box center [370, 426] width 51 height 22
click at [360, 135] on icon at bounding box center [352, 127] width 15 height 15
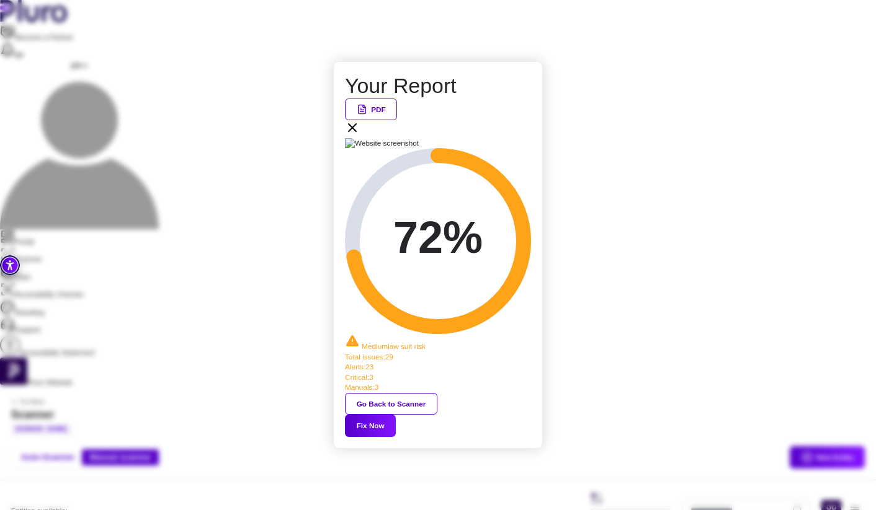
click at [528, 138] on div "PDF" at bounding box center [438, 119] width 186 height 40
click at [360, 135] on icon at bounding box center [352, 127] width 15 height 15
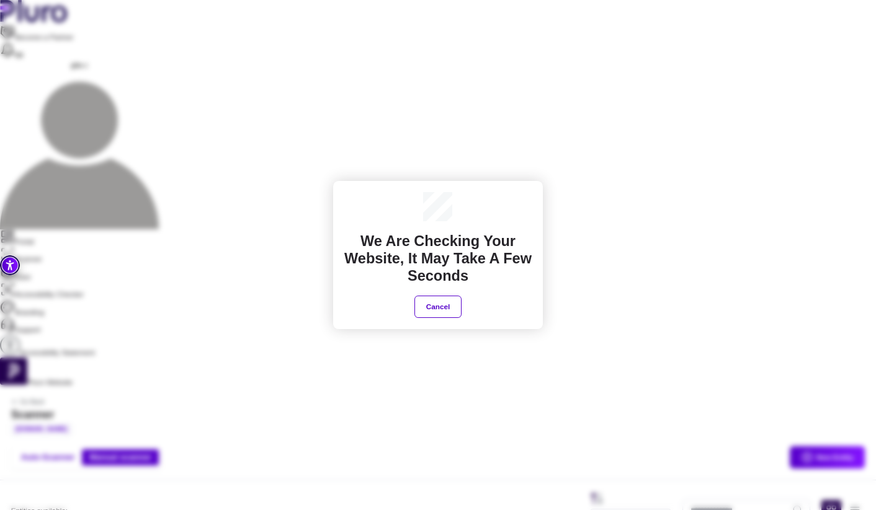
click at [448, 300] on button "Cancel" at bounding box center [437, 307] width 47 height 22
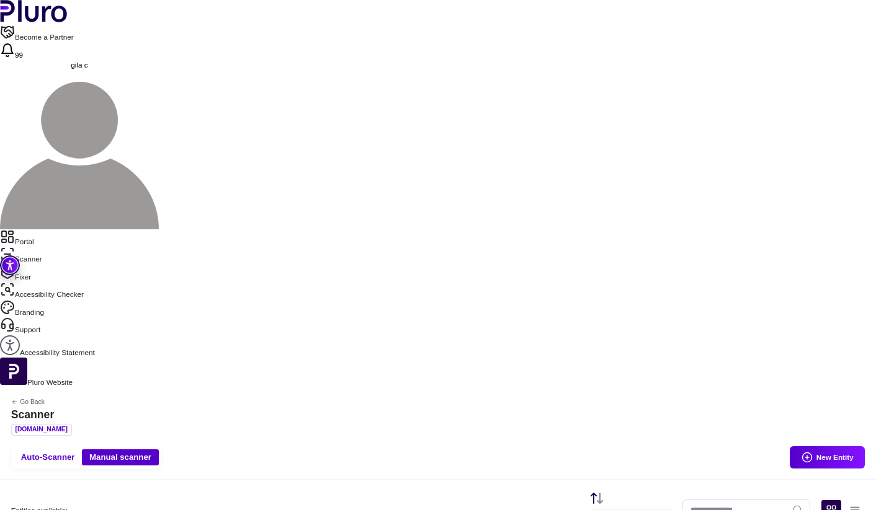
click at [49, 265] on link "Fixer" at bounding box center [438, 273] width 876 height 17
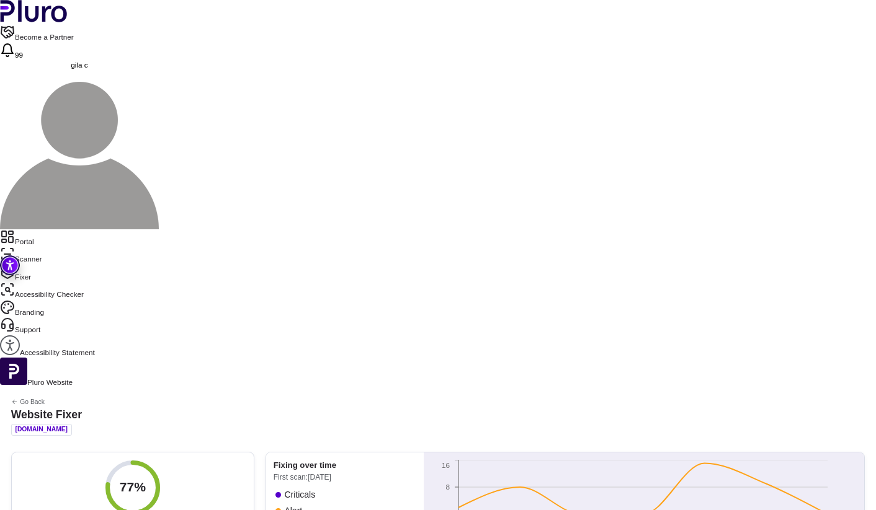
click at [47, 229] on link "Portal" at bounding box center [438, 237] width 876 height 17
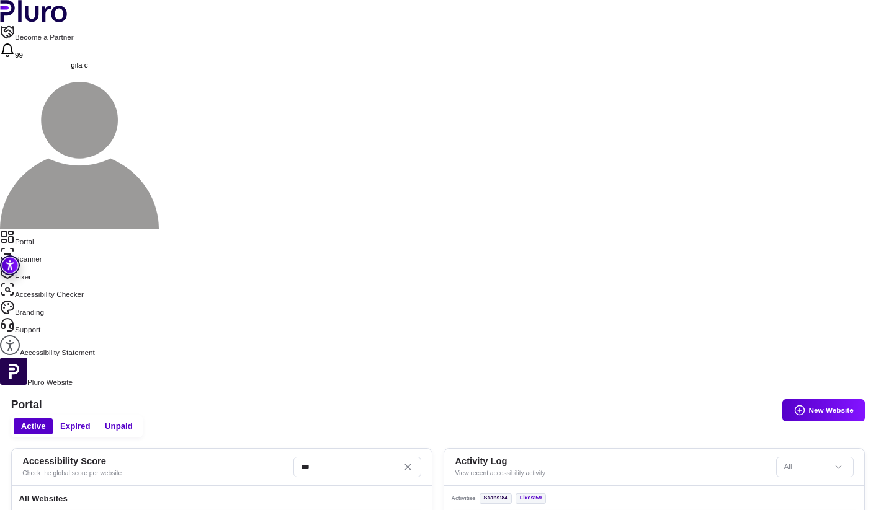
scroll to position [119, 0]
click at [53, 247] on link "Scanner" at bounding box center [438, 255] width 876 height 17
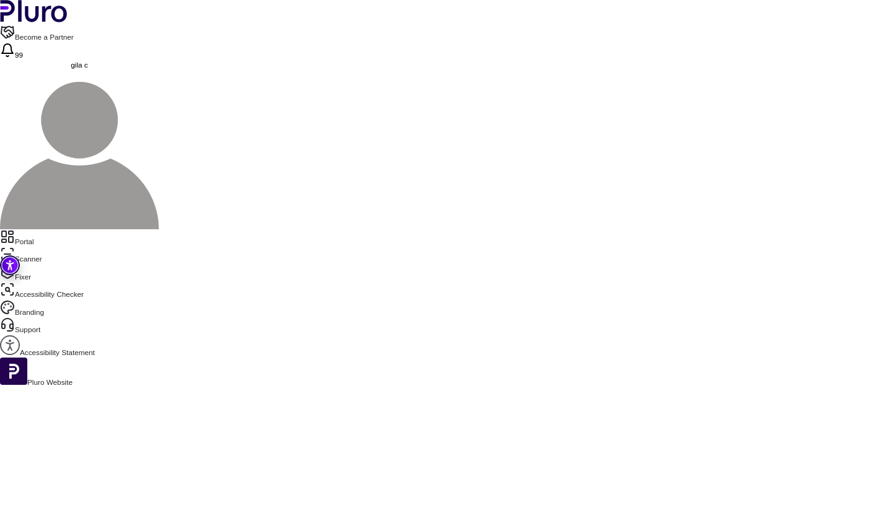
click at [43, 265] on link "Fixer" at bounding box center [438, 273] width 876 height 17
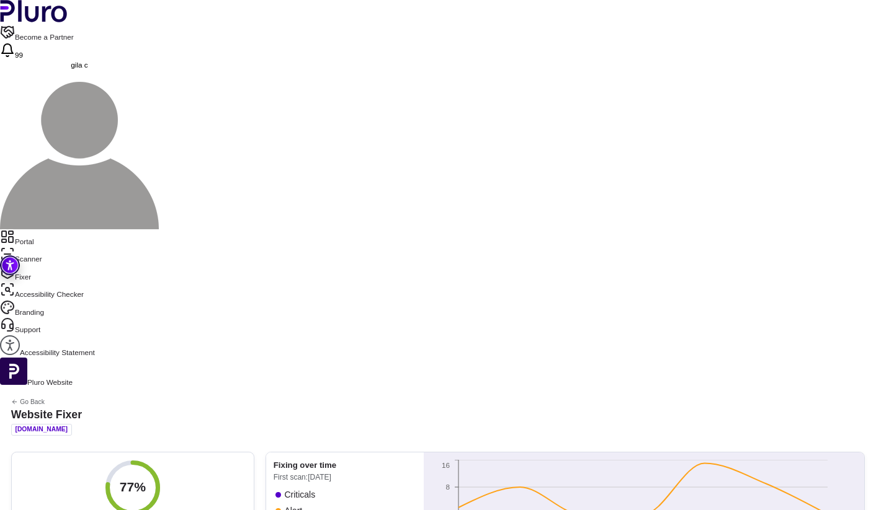
click at [43, 247] on link "Scanner" at bounding box center [438, 255] width 876 height 17
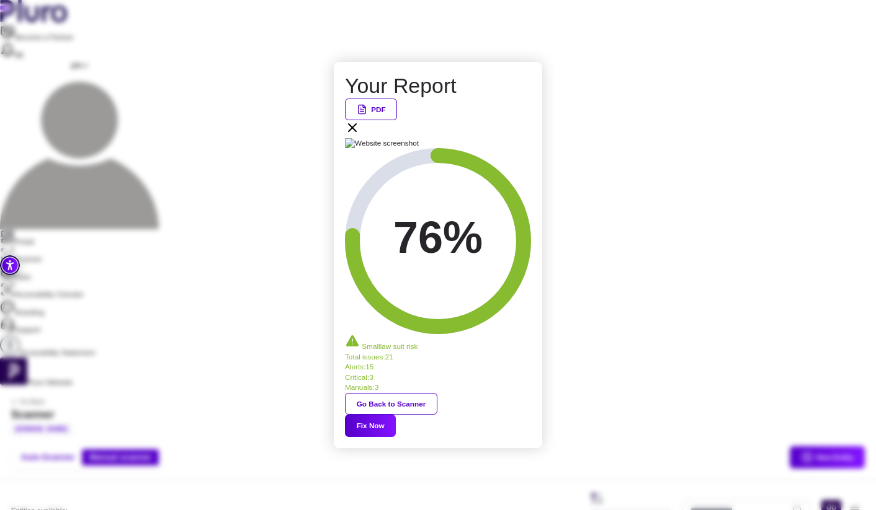
click at [396, 415] on button "Fix Now" at bounding box center [370, 426] width 51 height 22
